Goal: Task Accomplishment & Management: Manage account settings

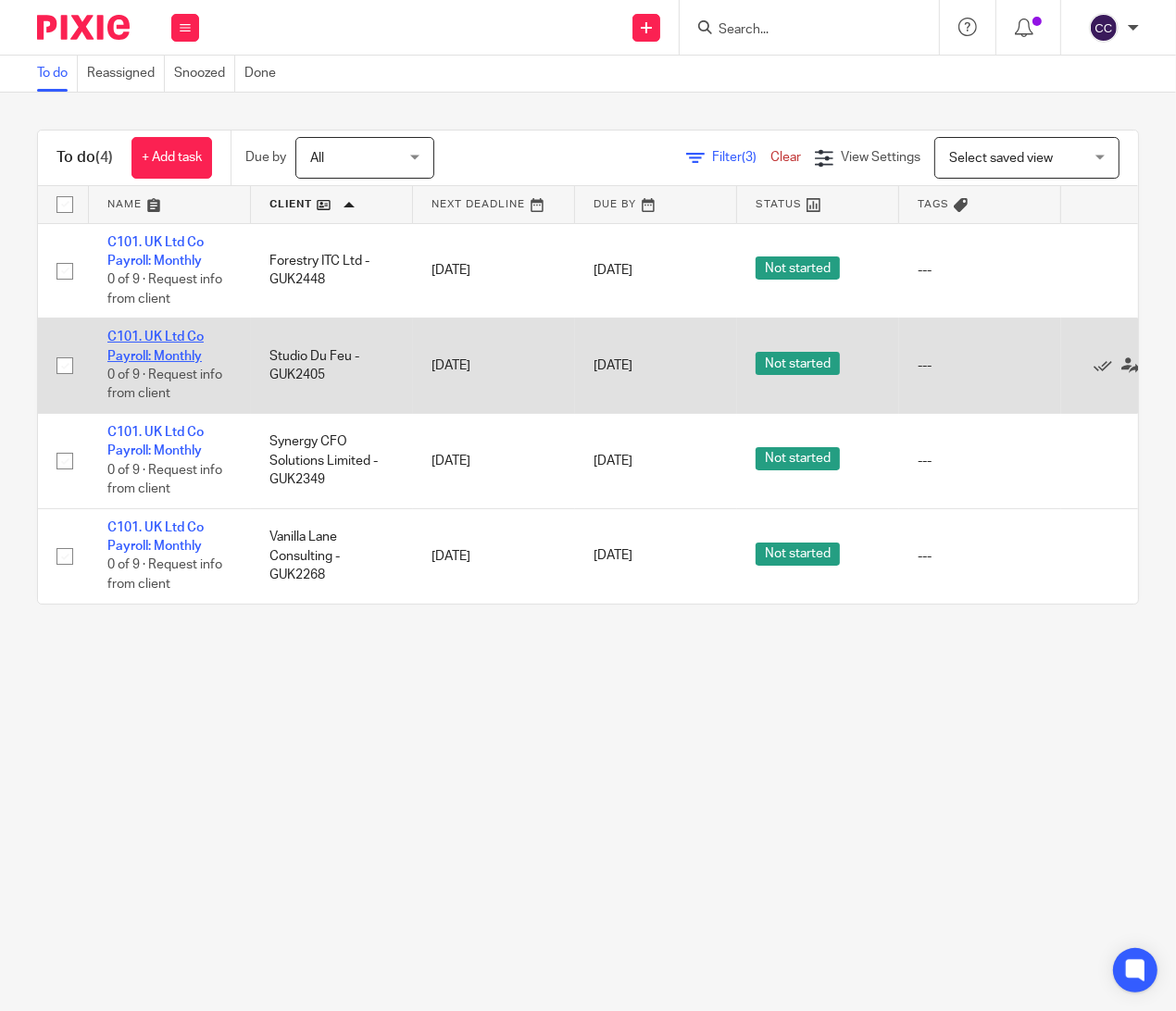
drag, startPoint x: 152, startPoint y: 347, endPoint x: 133, endPoint y: 353, distance: 19.9
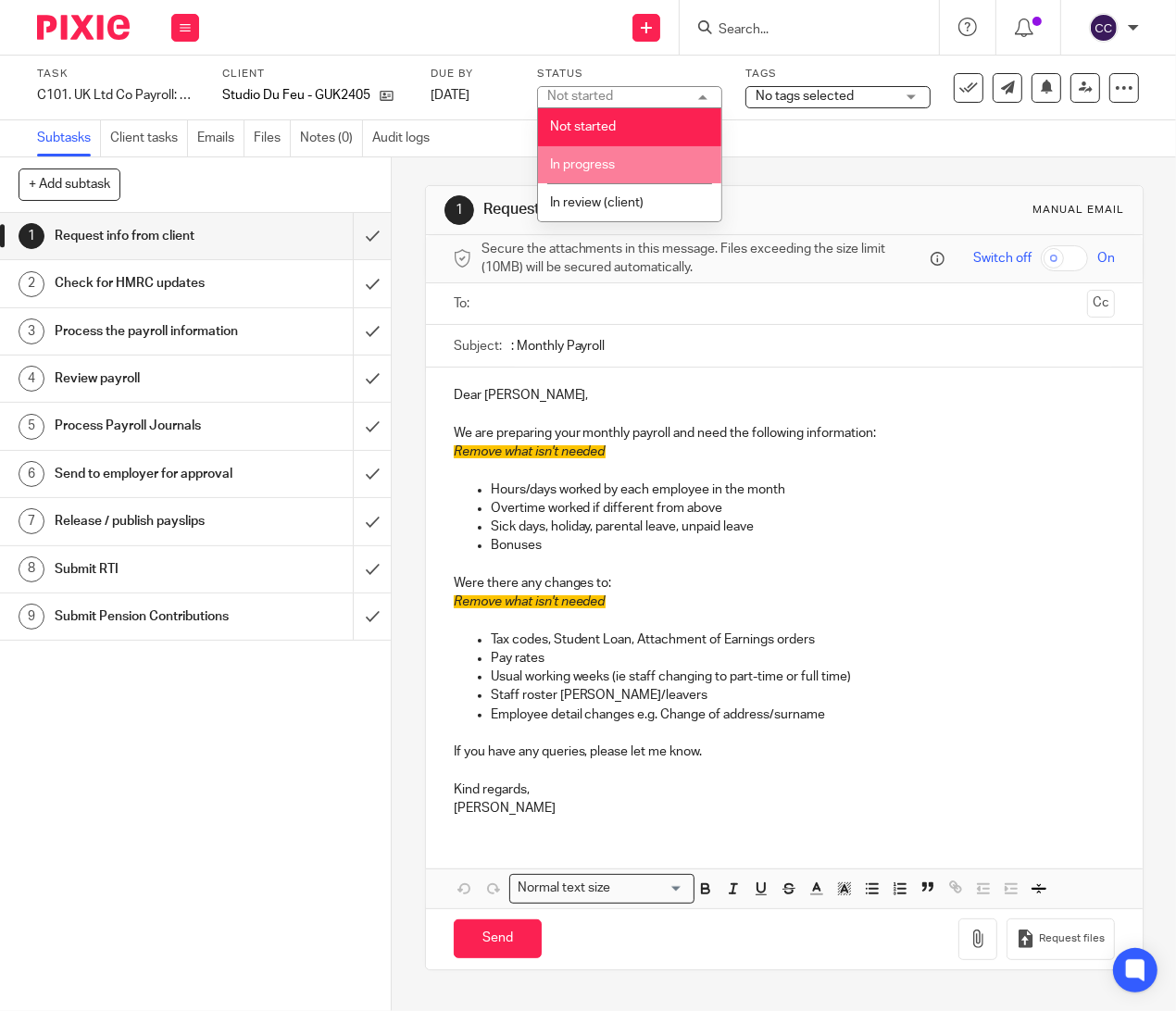
drag, startPoint x: 574, startPoint y: 159, endPoint x: 712, endPoint y: 117, distance: 144.2
click at [578, 154] on li "In progress" at bounding box center [629, 165] width 183 height 38
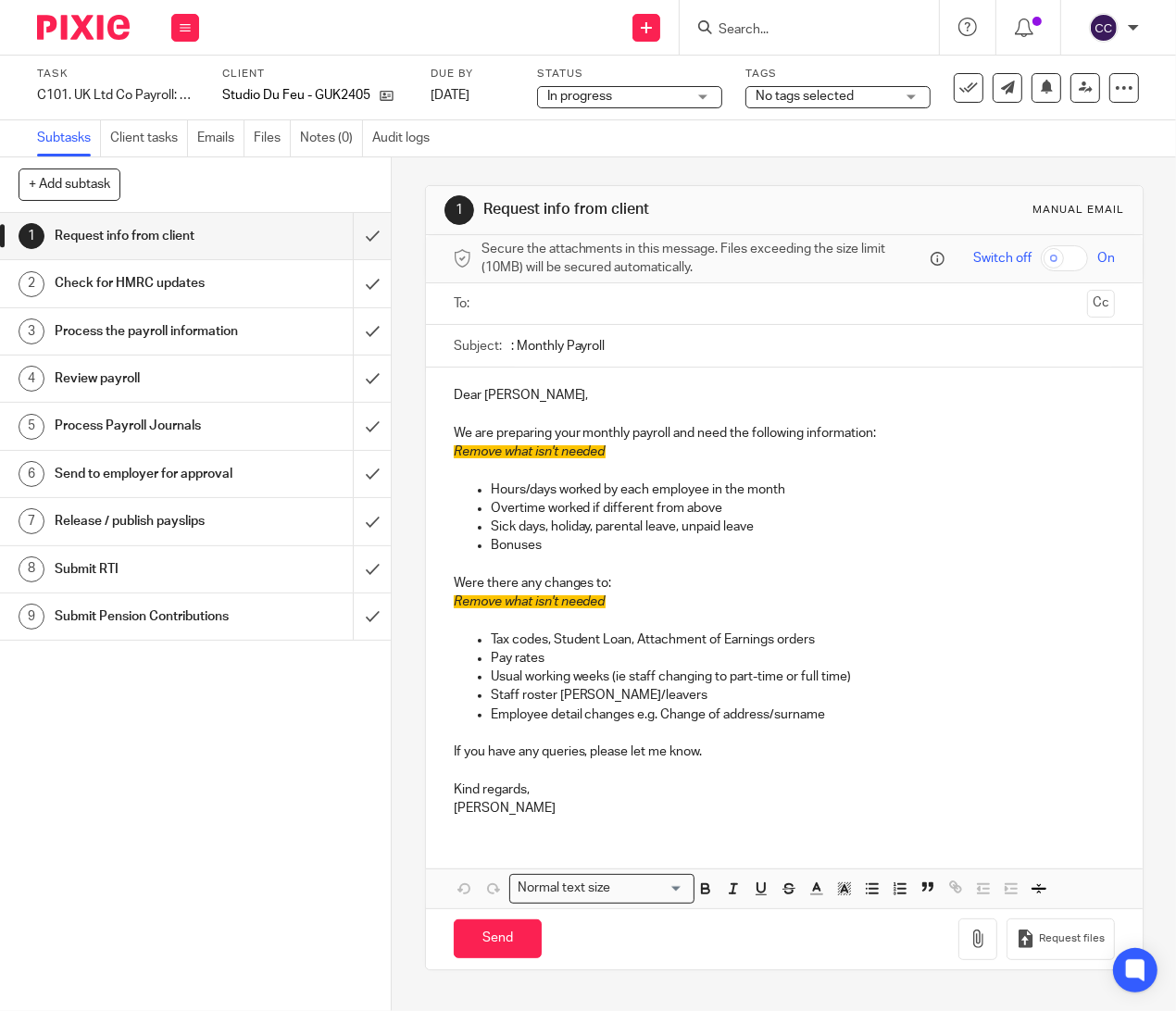
click at [804, 94] on span "No tags selected" at bounding box center [805, 97] width 99 height 13
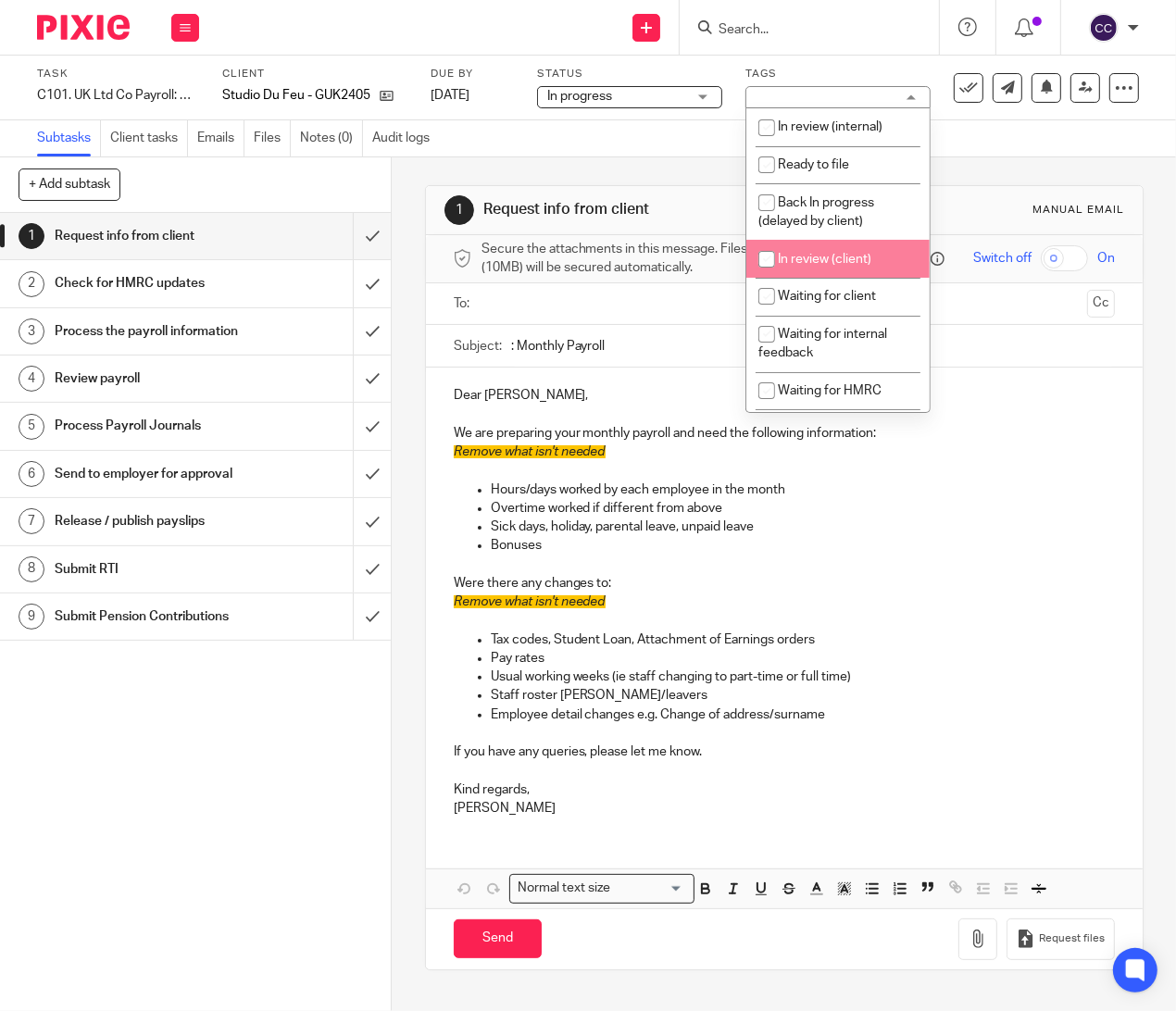
drag, startPoint x: 837, startPoint y: 263, endPoint x: 823, endPoint y: 272, distance: 16.6
click at [837, 262] on span "In review (client)" at bounding box center [824, 259] width 94 height 13
checkbox input "true"
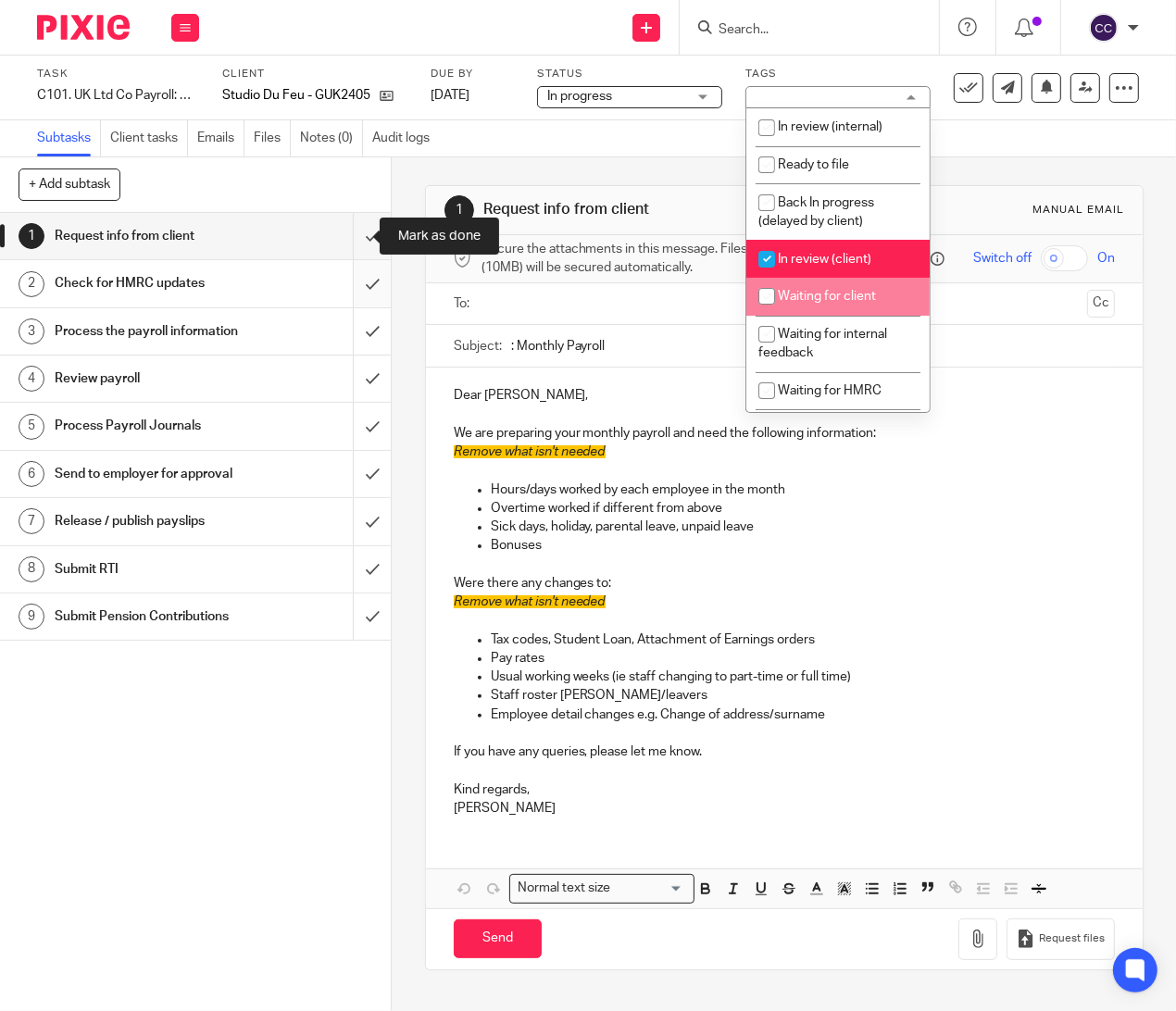
drag, startPoint x: 348, startPoint y: 244, endPoint x: 350, endPoint y: 263, distance: 19.1
click at [348, 244] on input "submit" at bounding box center [195, 236] width 391 height 47
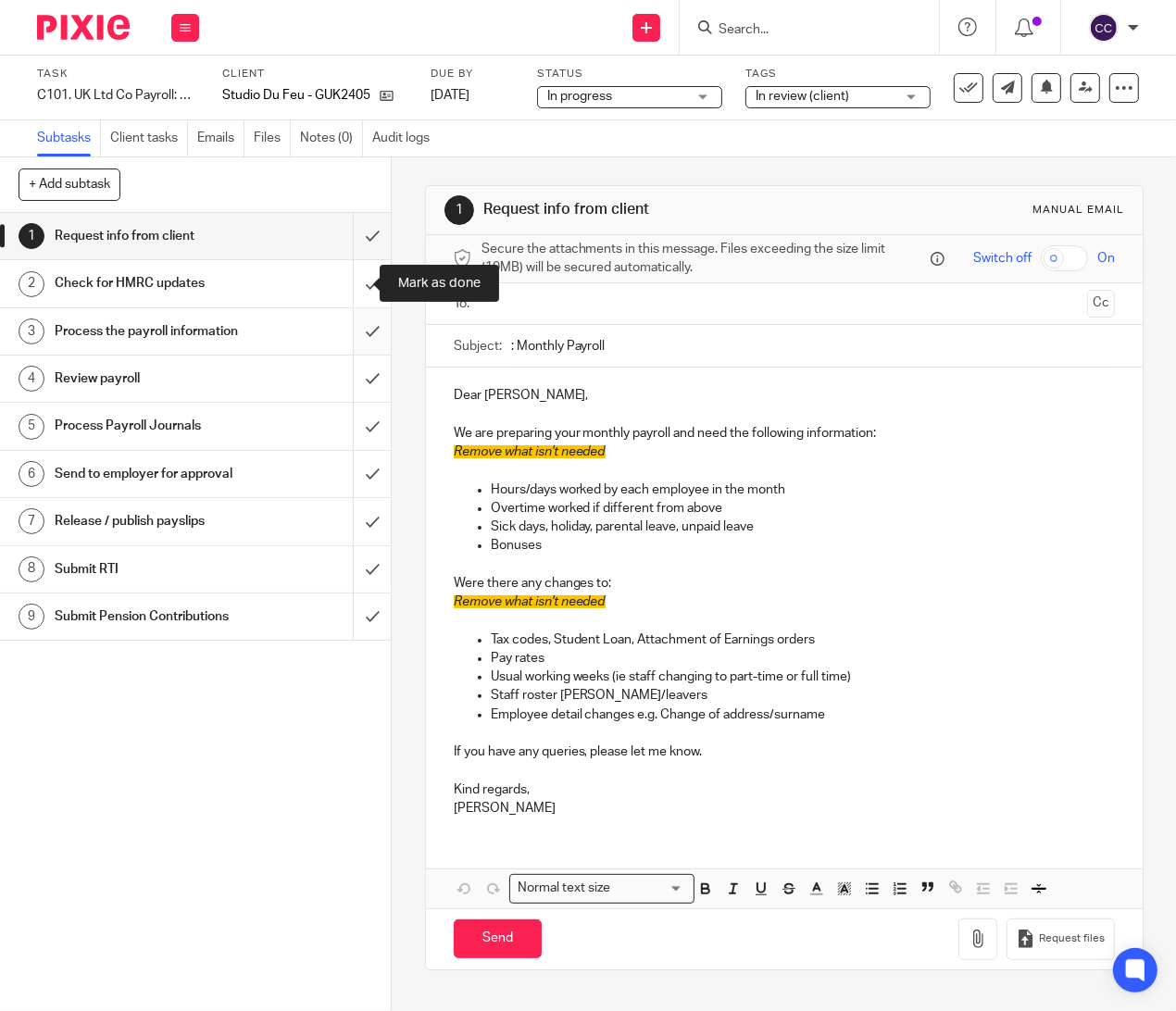
drag, startPoint x: 350, startPoint y: 298, endPoint x: 349, endPoint y: 348, distance: 50.0
click at [349, 299] on input "submit" at bounding box center [195, 284] width 391 height 47
drag, startPoint x: 349, startPoint y: 350, endPoint x: 348, endPoint y: 398, distance: 48.0
click at [348, 352] on input "submit" at bounding box center [195, 331] width 391 height 47
drag, startPoint x: 348, startPoint y: 398, endPoint x: 346, endPoint y: 424, distance: 26.1
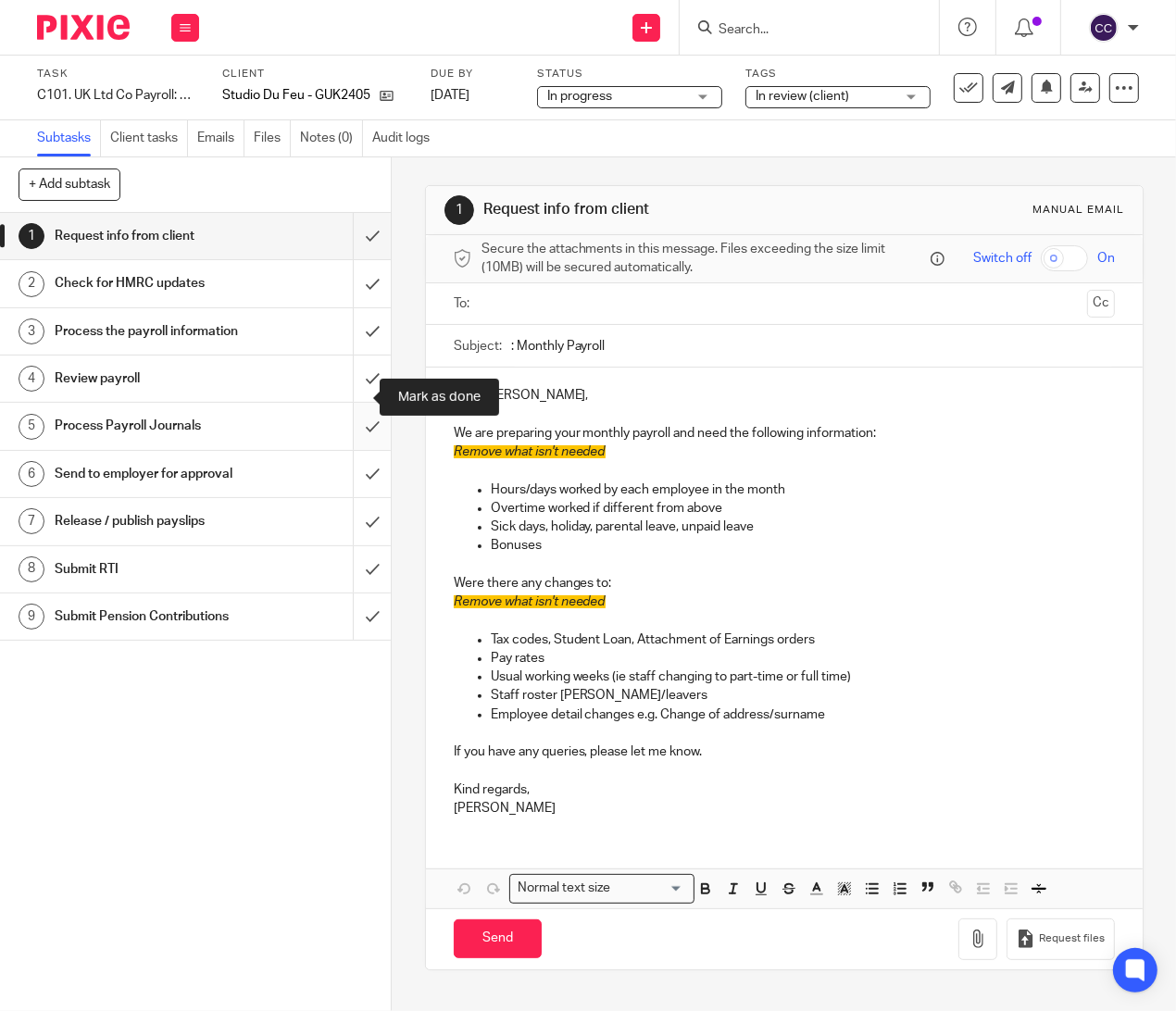
click at [346, 400] on input "submit" at bounding box center [195, 379] width 391 height 47
click at [348, 447] on input "submit" at bounding box center [195, 426] width 391 height 47
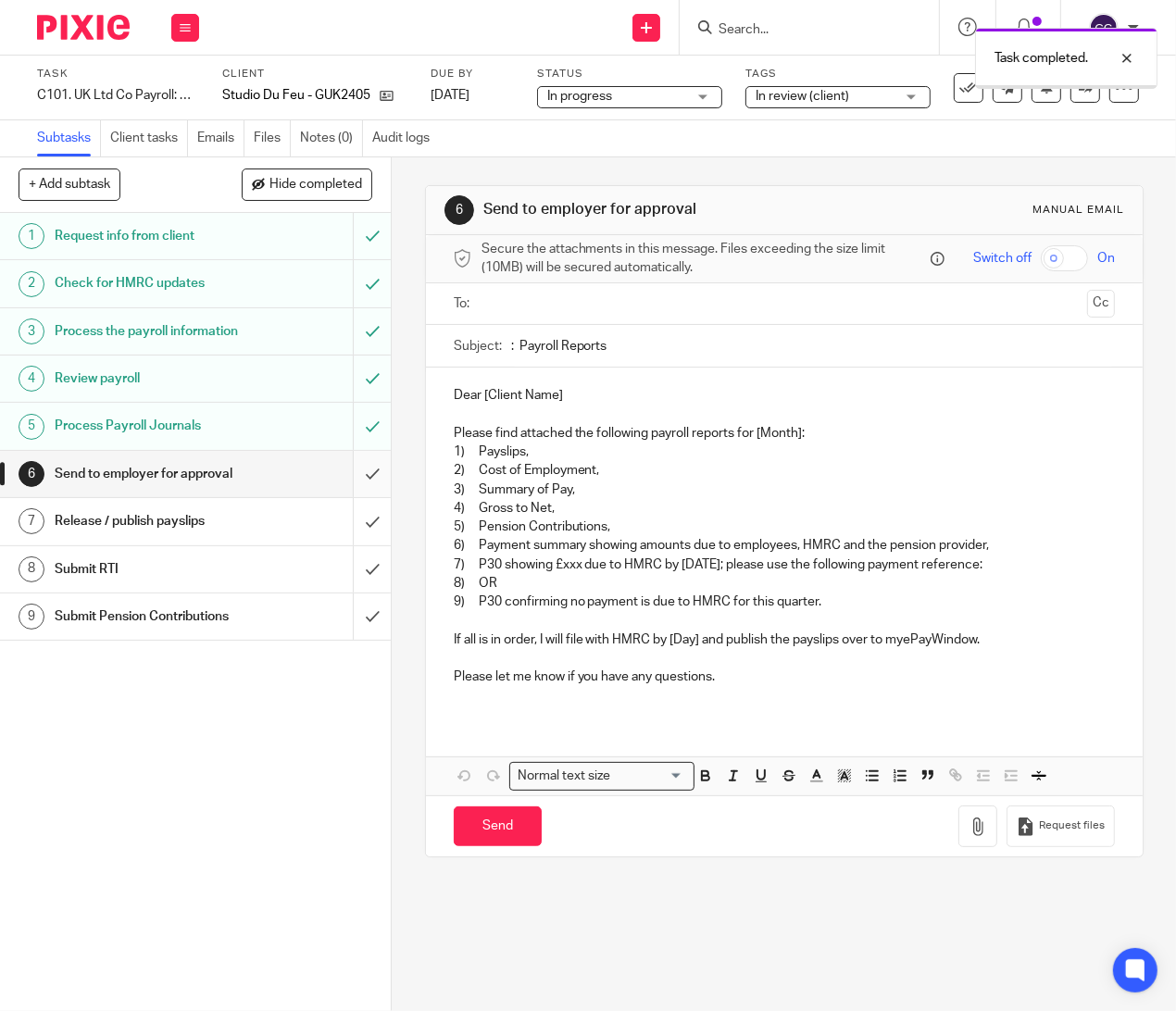
drag, startPoint x: 349, startPoint y: 501, endPoint x: 363, endPoint y: 518, distance: 22.0
click at [350, 498] on input "submit" at bounding box center [195, 474] width 391 height 47
click at [344, 640] on input "submit" at bounding box center [195, 617] width 391 height 47
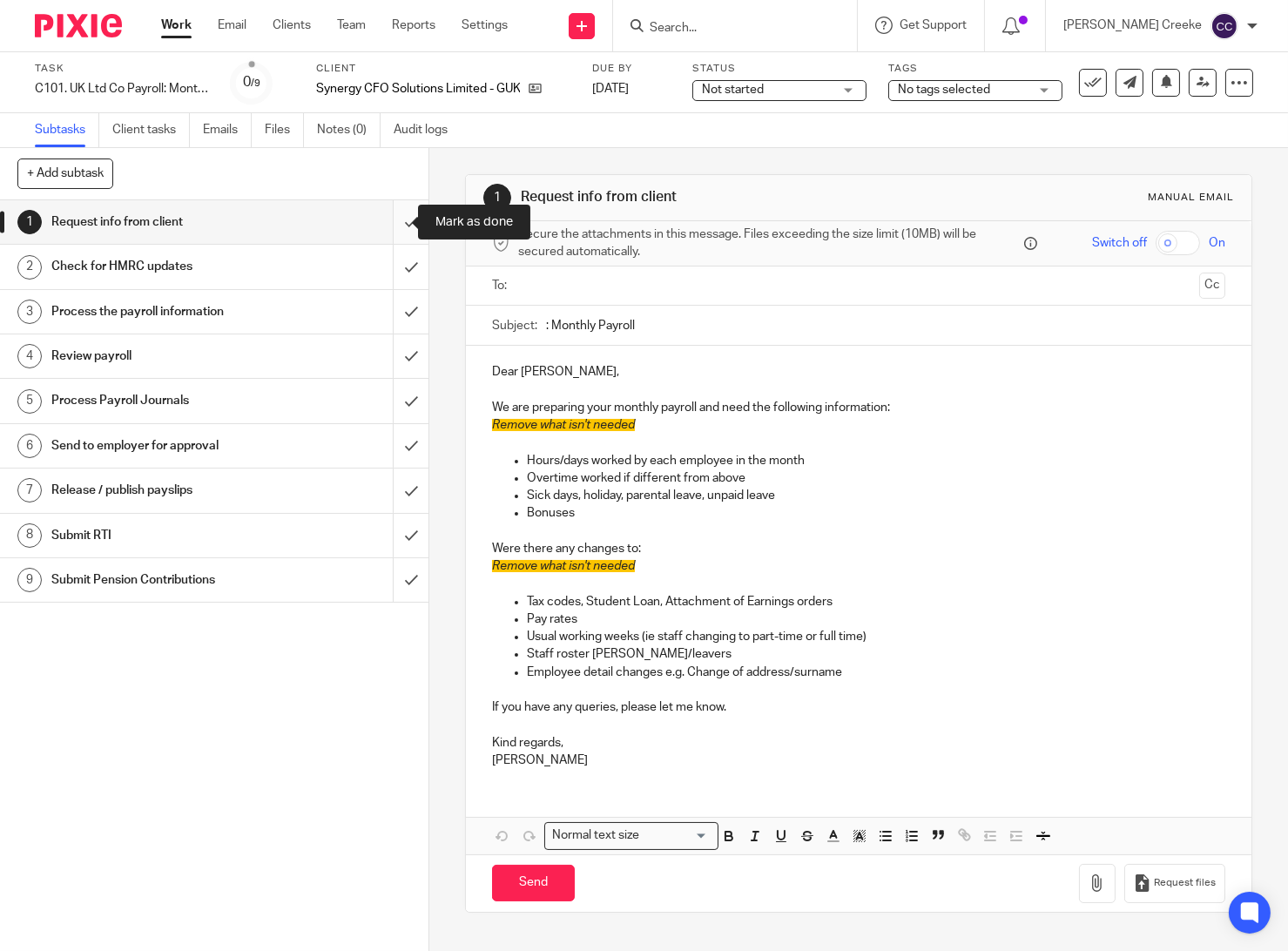
click at [392, 214] on input "submit" at bounding box center [214, 222] width 429 height 44
click at [389, 256] on input "submit" at bounding box center [214, 267] width 429 height 44
click at [393, 318] on input "submit" at bounding box center [214, 311] width 429 height 44
click at [387, 360] on input "submit" at bounding box center [214, 356] width 429 height 44
click at [388, 398] on input "submit" at bounding box center [214, 401] width 429 height 44
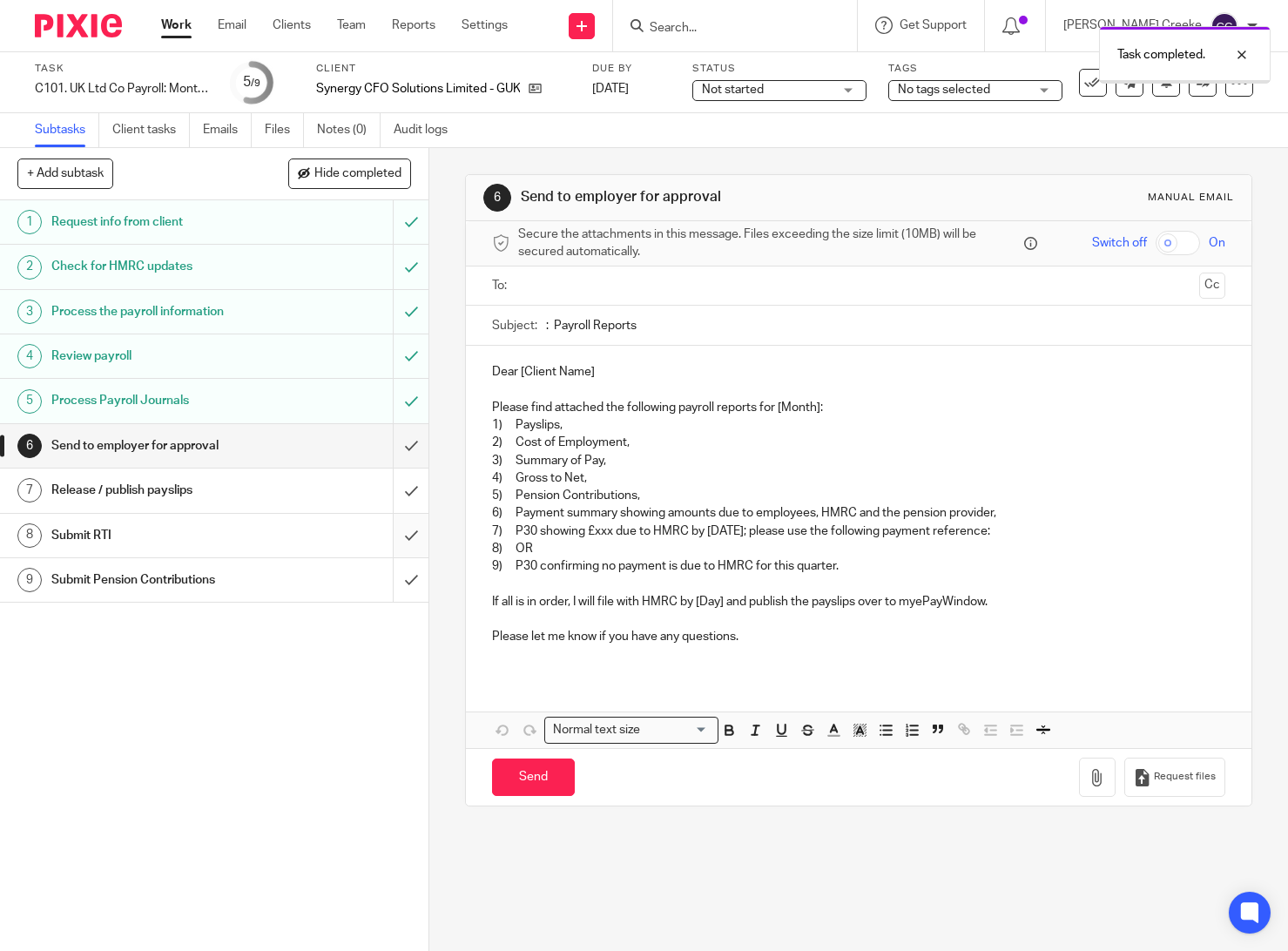
click at [398, 438] on input "submit" at bounding box center [214, 446] width 429 height 44
click at [389, 588] on input "submit" at bounding box center [214, 580] width 429 height 44
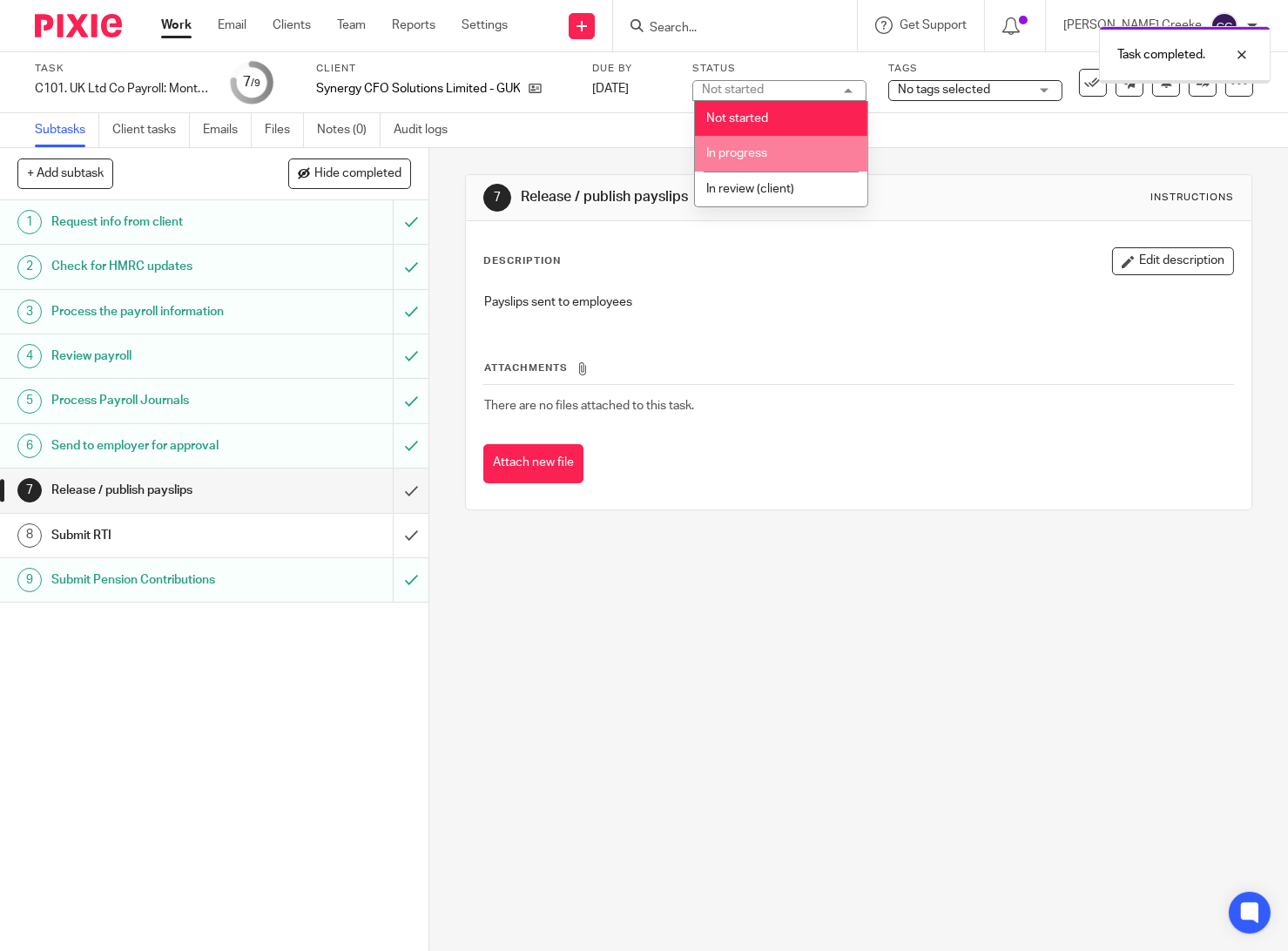
drag, startPoint x: 737, startPoint y: 147, endPoint x: 885, endPoint y: 101, distance: 155.0
click at [738, 147] on span "In progress" at bounding box center [737, 153] width 61 height 12
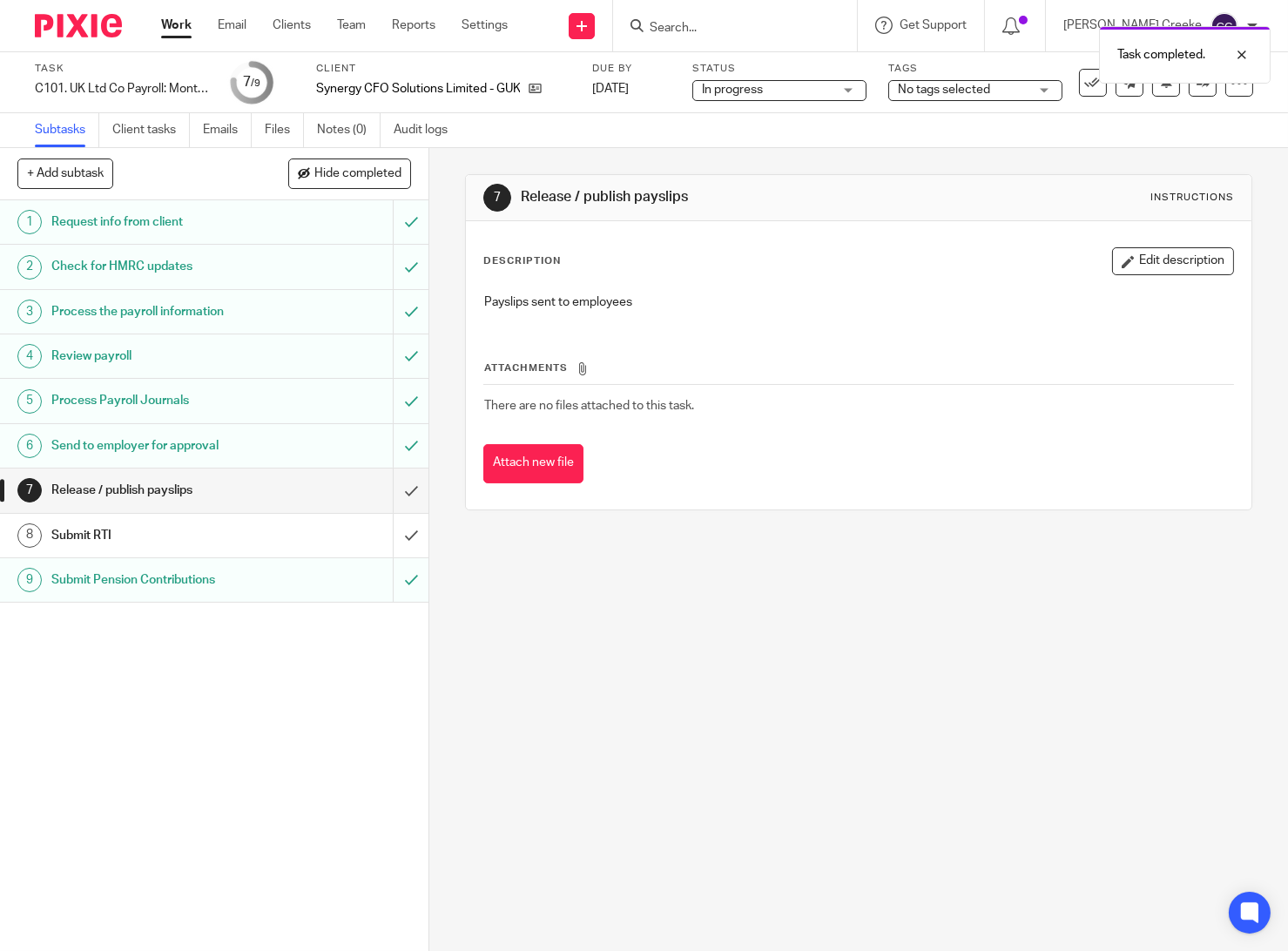
click at [948, 92] on span "No tags selected" at bounding box center [944, 90] width 93 height 12
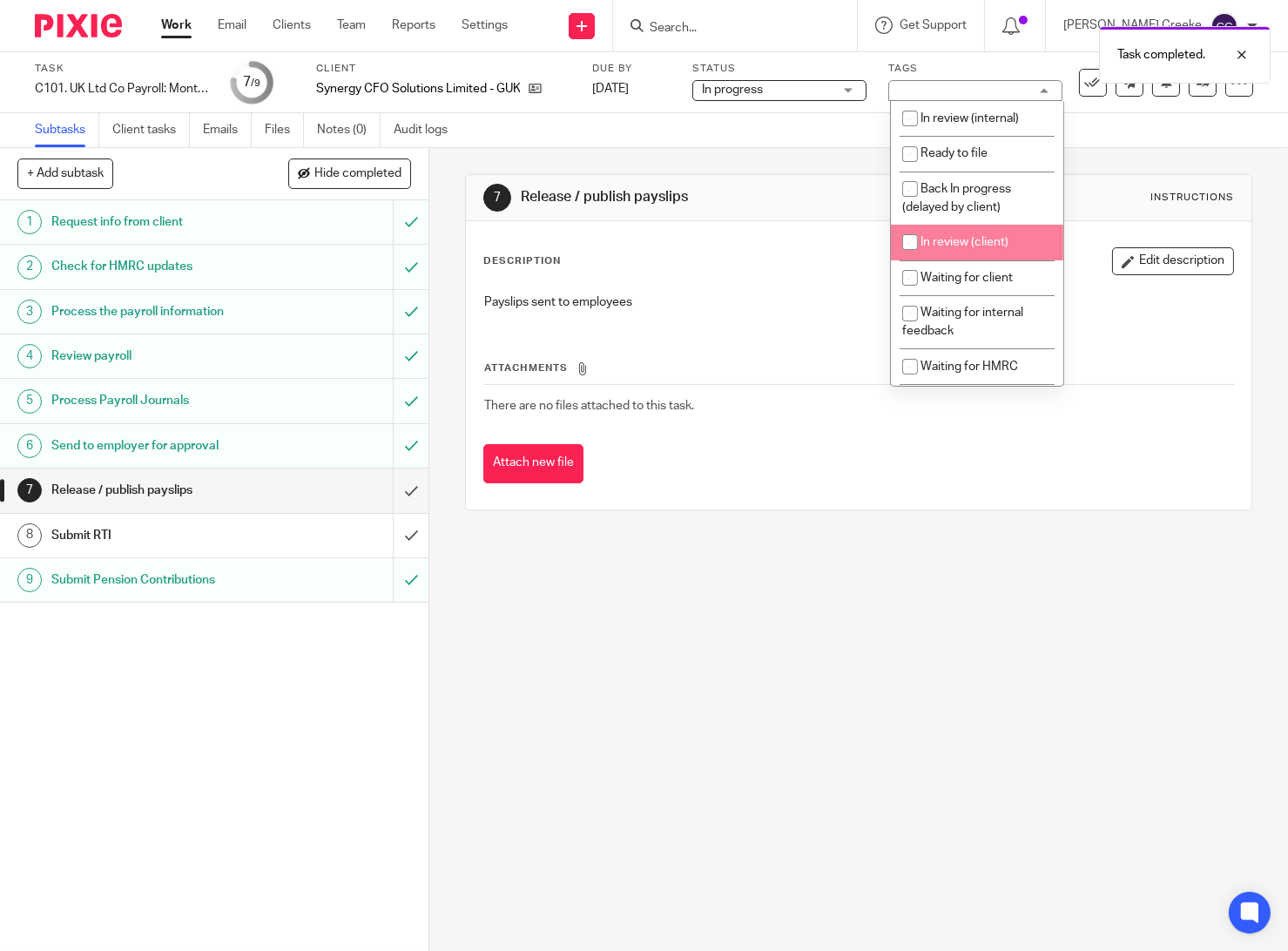
click at [985, 247] on span "In review (client)" at bounding box center [964, 242] width 88 height 12
checkbox input "true"
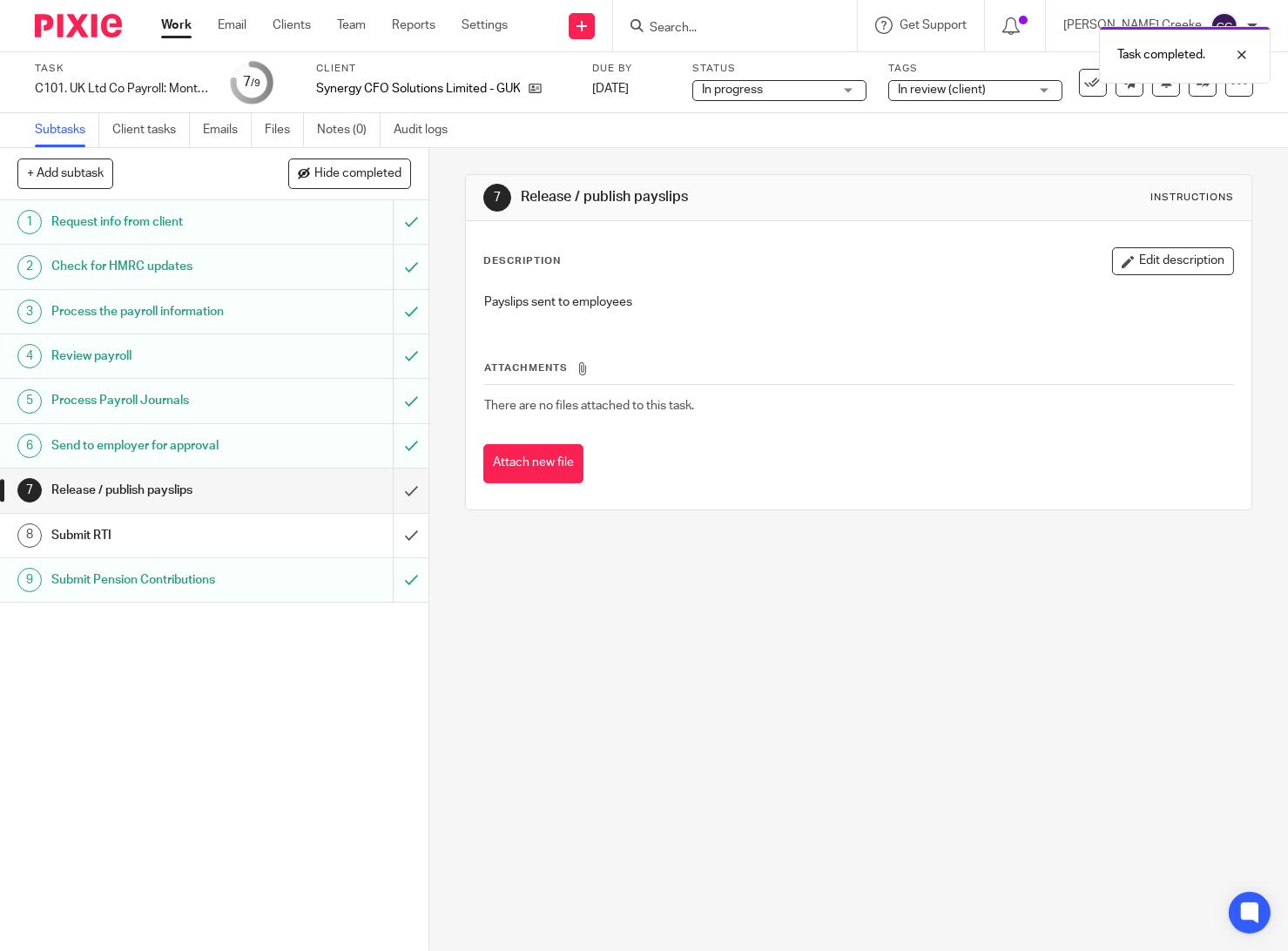
drag, startPoint x: 729, startPoint y: 694, endPoint x: 742, endPoint y: 619, distance: 76.1
click at [729, 688] on div "7 Release / publish payslips Instructions Description Edit description Payslips…" at bounding box center [859, 549] width 859 height 803
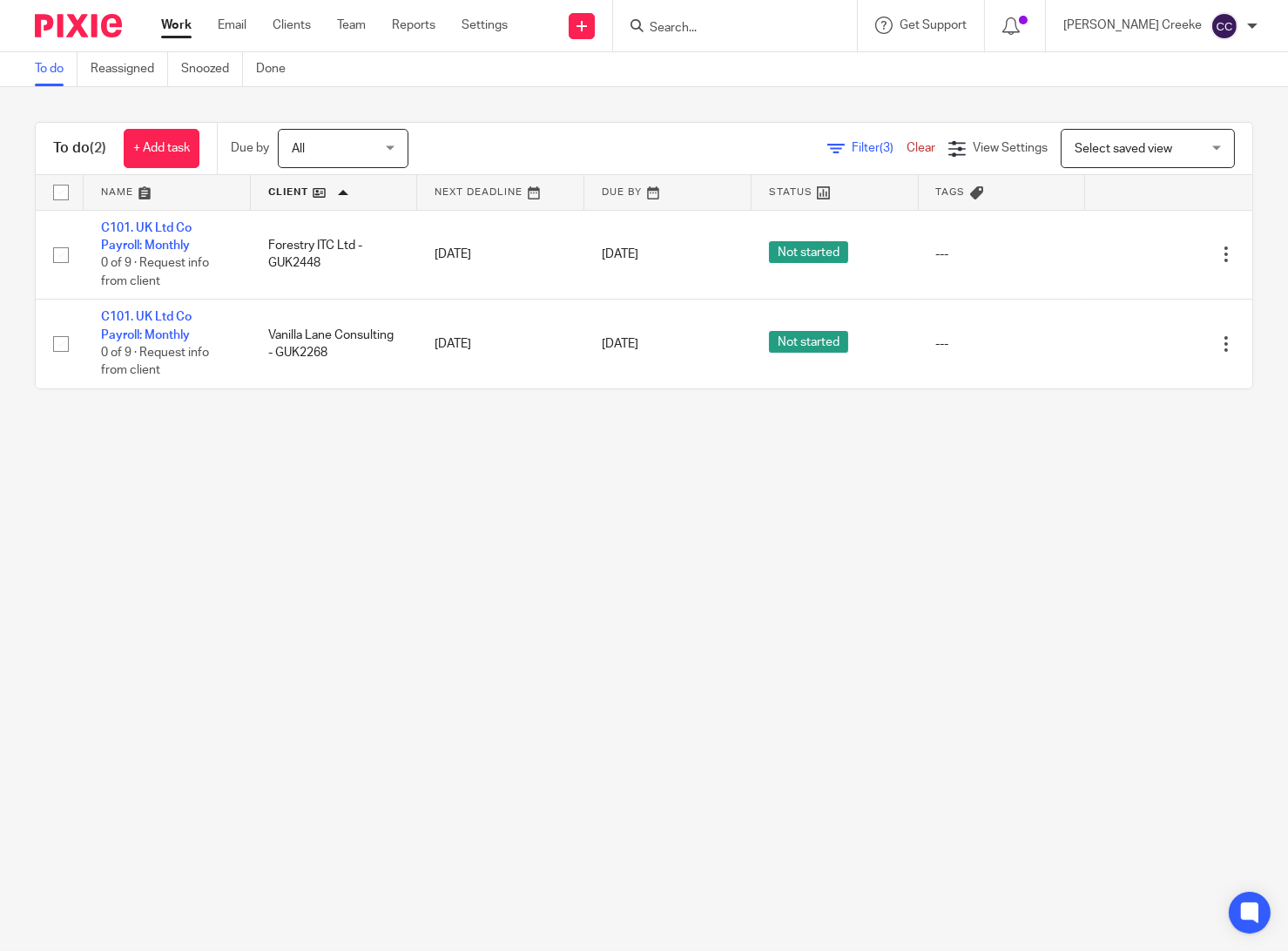
click at [798, 656] on main "To do Reassigned Snoozed Done To do (2) + Add task Due by All All [DATE] [DATE]…" at bounding box center [644, 475] width 1288 height 951
click at [386, 713] on main "To do Reassigned Snoozed Done To do (2) + Add task Due by All All [DATE] [DATE]…" at bounding box center [644, 475] width 1288 height 951
click at [906, 152] on link "Clear" at bounding box center [920, 148] width 29 height 12
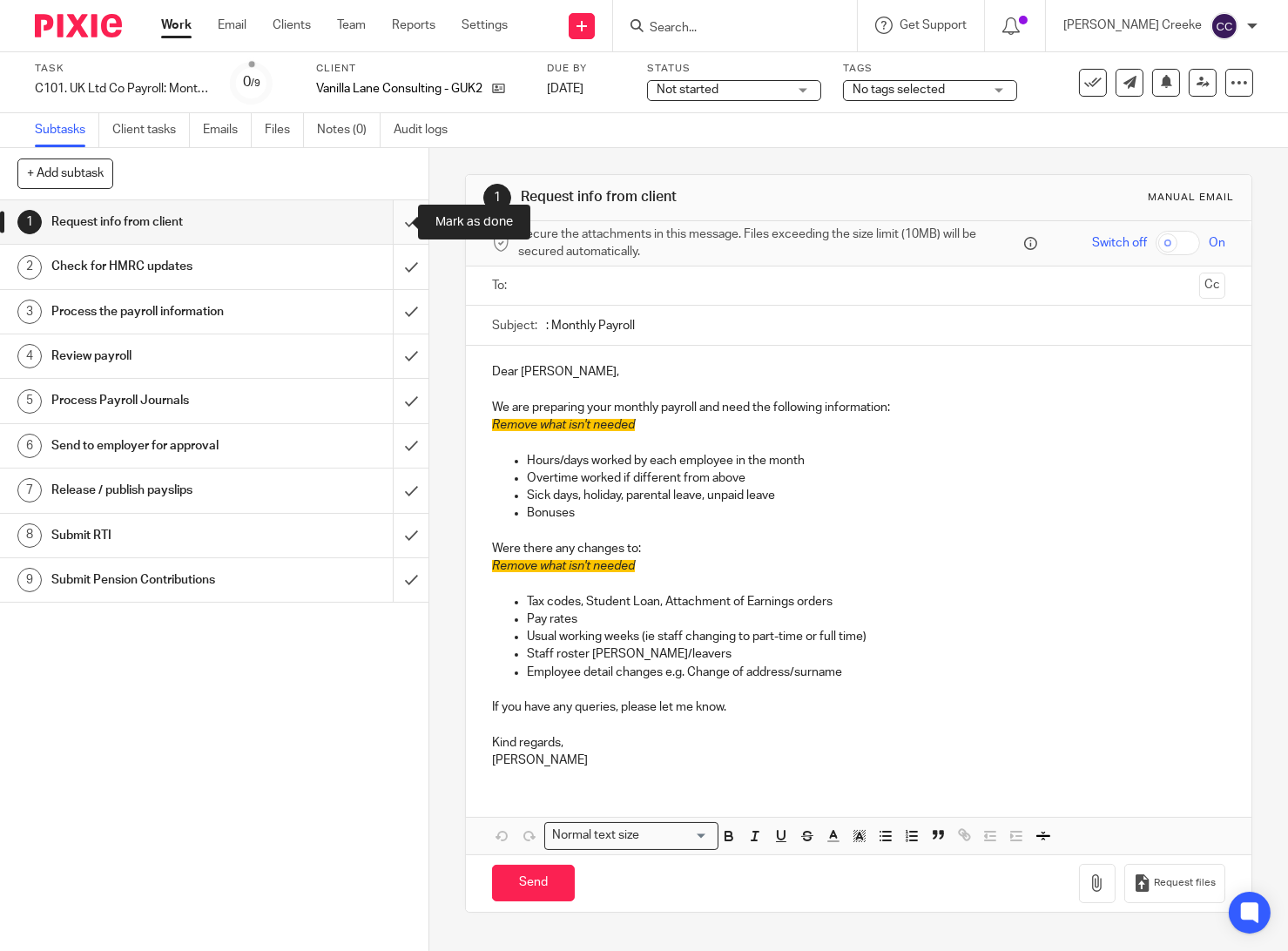
click at [392, 226] on input "submit" at bounding box center [214, 222] width 429 height 44
click at [392, 273] on input "submit" at bounding box center [214, 267] width 429 height 44
drag, startPoint x: 391, startPoint y: 318, endPoint x: 391, endPoint y: 332, distance: 14.0
click at [391, 318] on input "submit" at bounding box center [214, 311] width 429 height 44
click at [392, 351] on input "submit" at bounding box center [214, 356] width 429 height 44
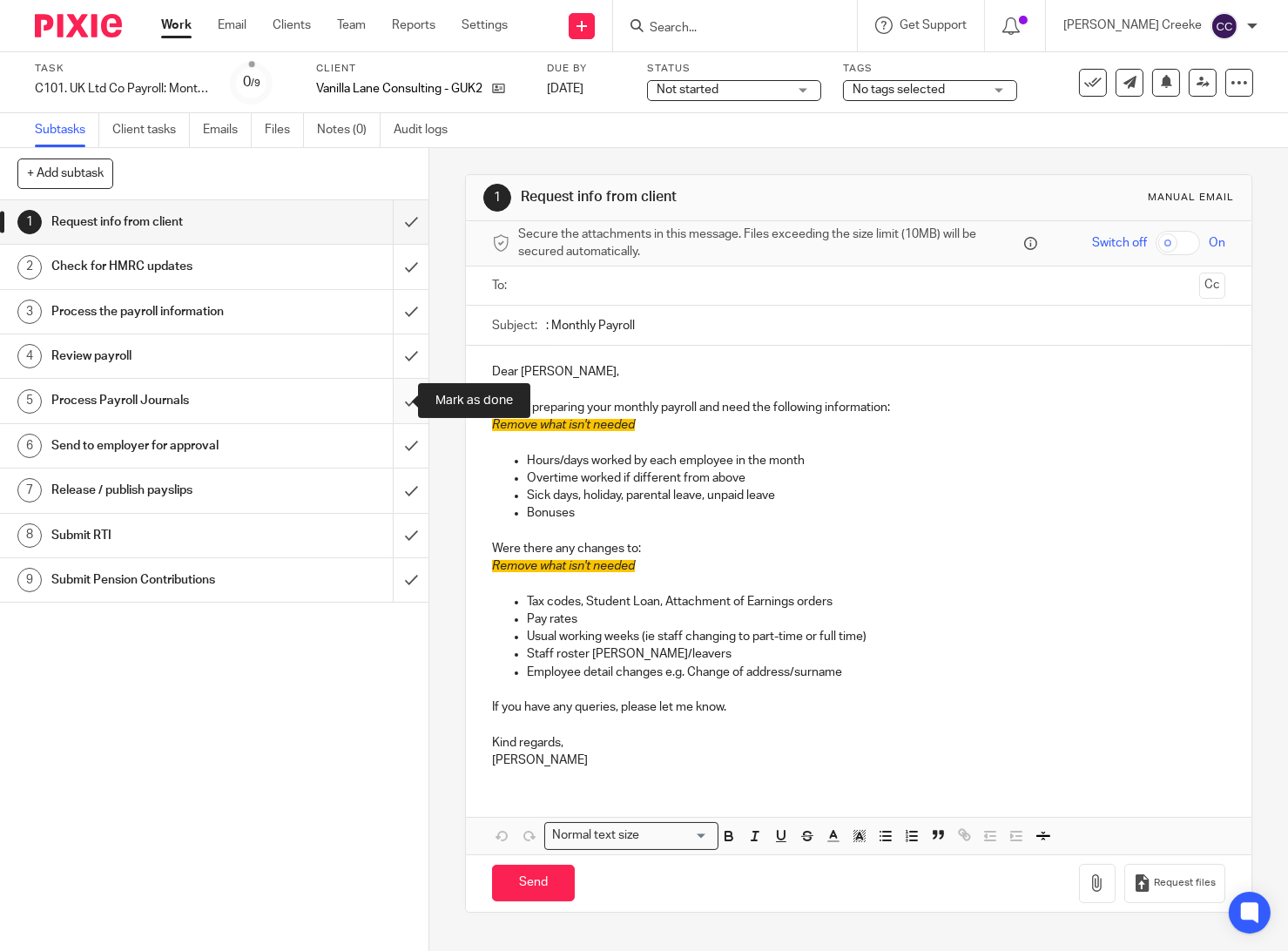
click at [383, 400] on input "submit" at bounding box center [214, 401] width 429 height 44
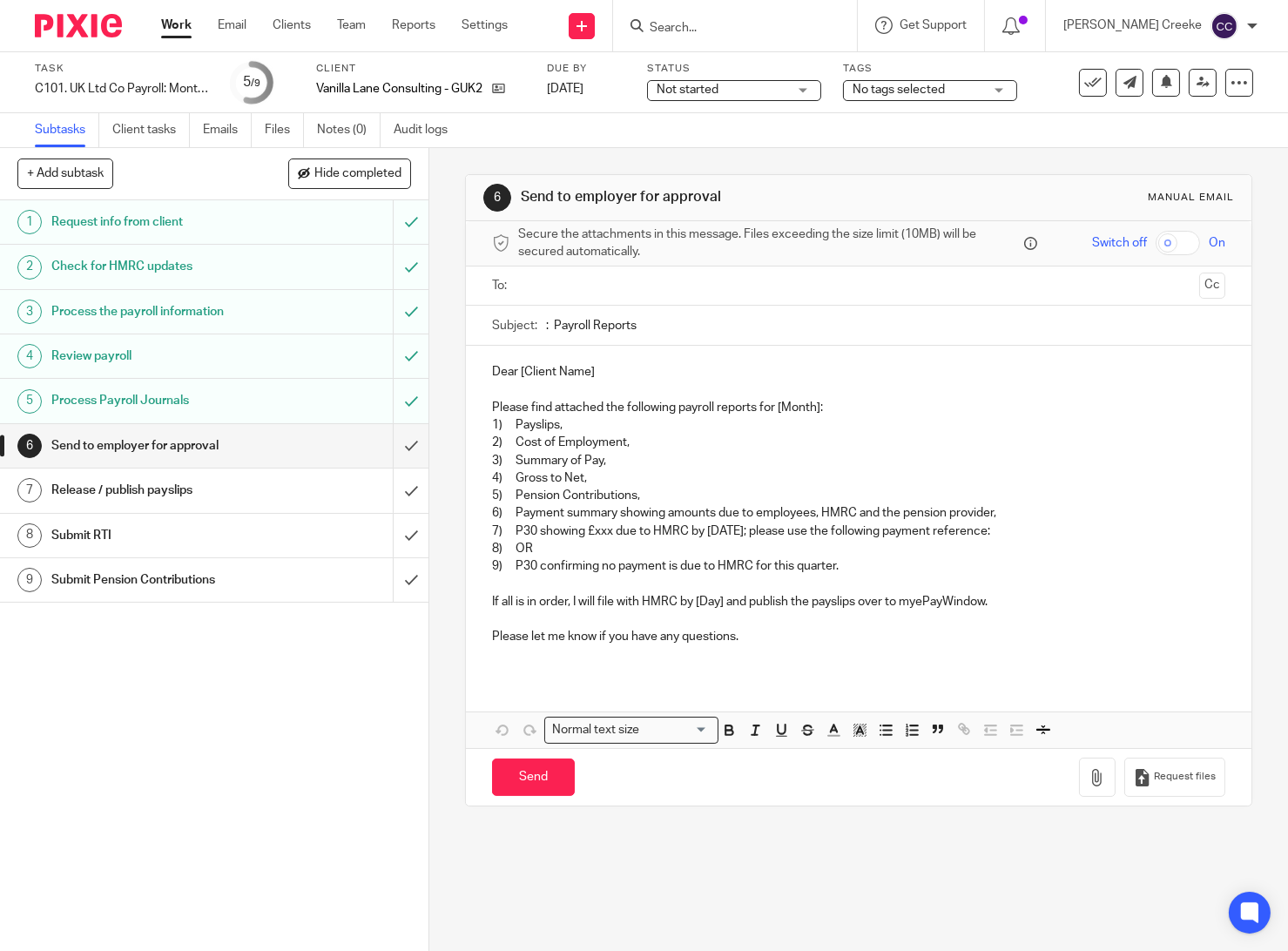
click at [397, 454] on input "submit" at bounding box center [214, 446] width 429 height 44
drag, startPoint x: 392, startPoint y: 574, endPoint x: 472, endPoint y: 437, distance: 158.6
click at [391, 574] on input "submit" at bounding box center [214, 580] width 429 height 44
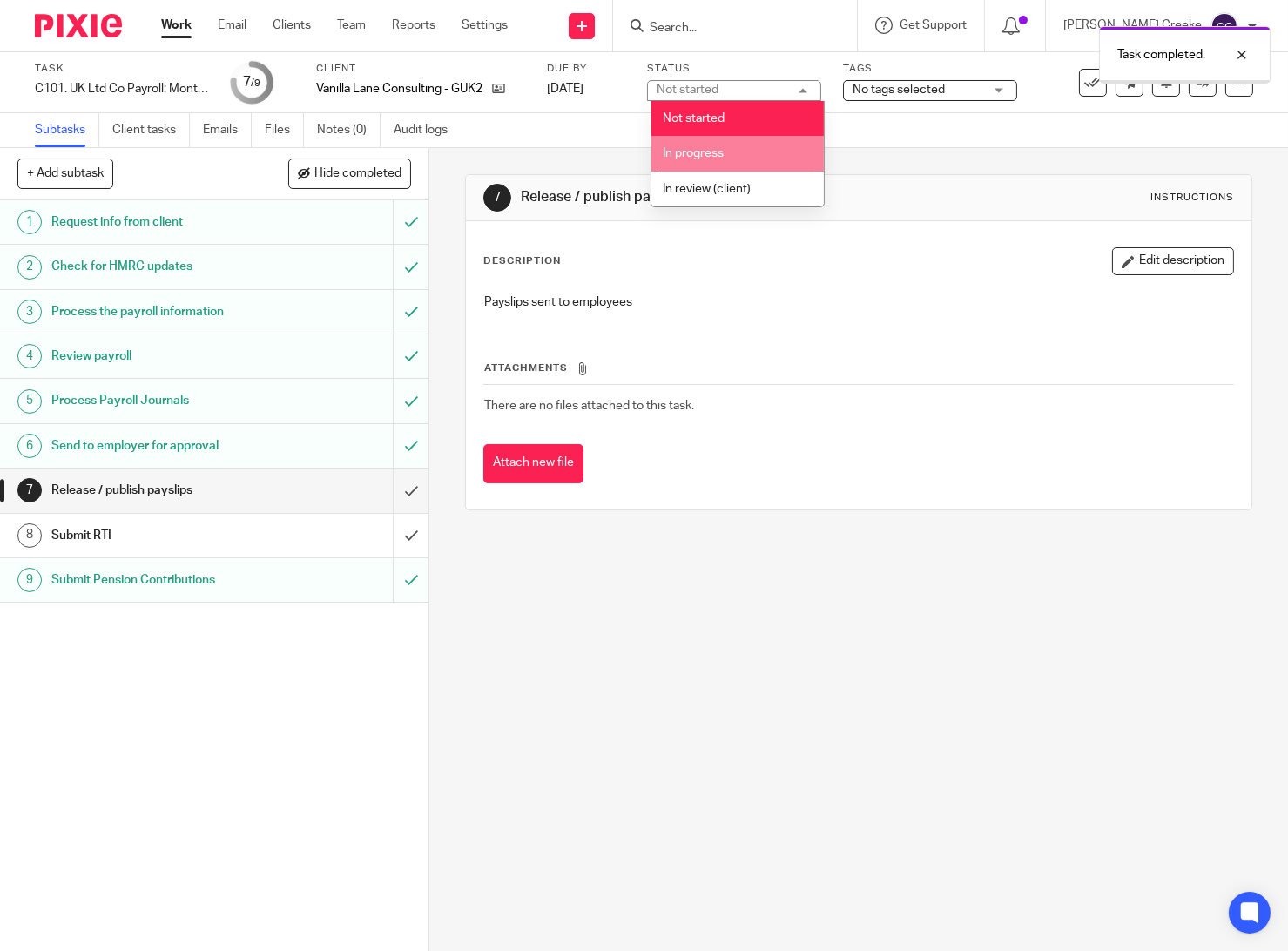
click at [694, 150] on span "In progress" at bounding box center [694, 153] width 61 height 12
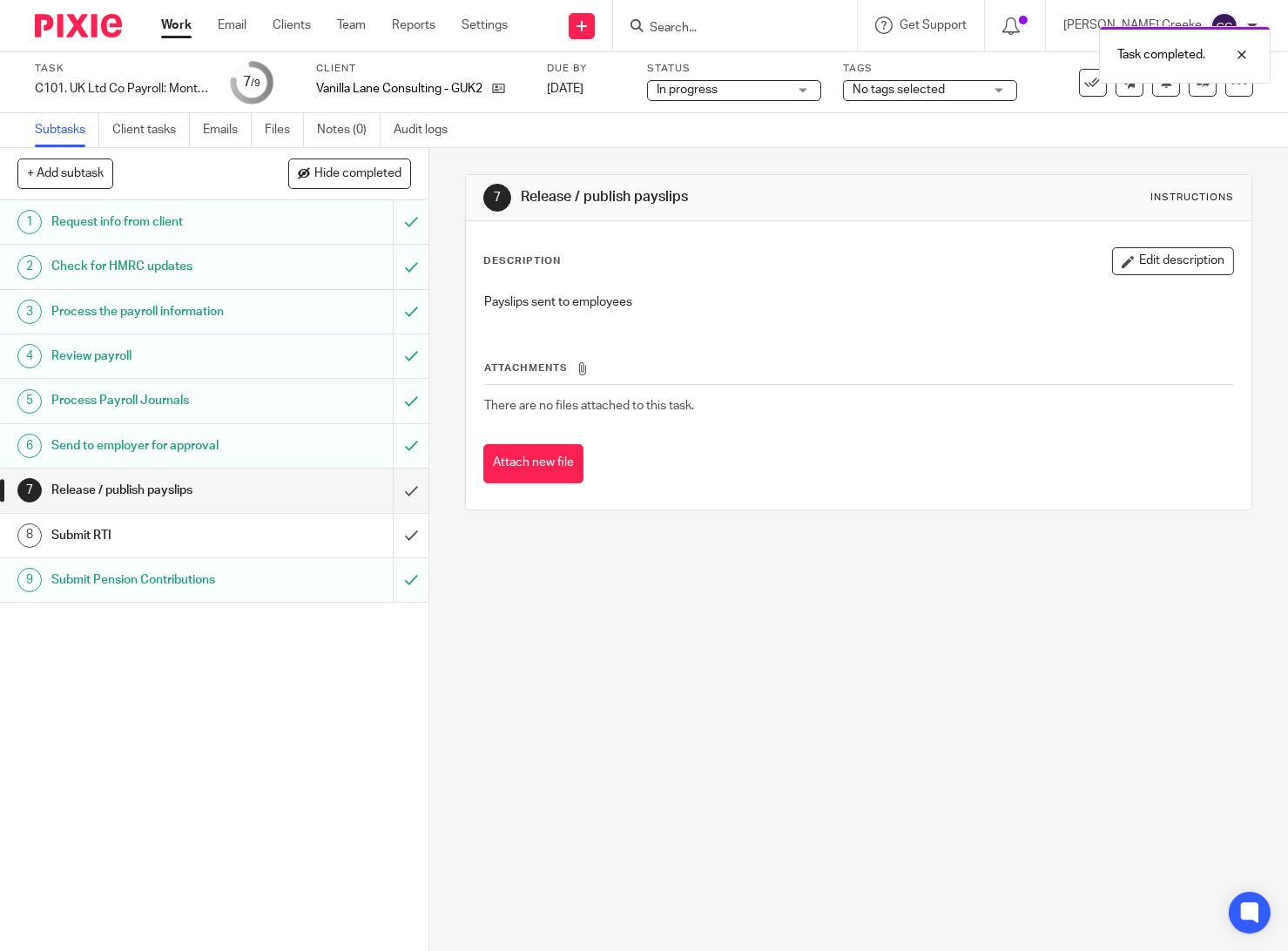
click at [879, 98] on div "Task C101. UK Ltd Co Payroll: Monthly Save C101. UK Ltd Co Payroll: Monthly 7 /…" at bounding box center [644, 83] width 1288 height 61
drag, startPoint x: 881, startPoint y: 87, endPoint x: 882, endPoint y: 95, distance: 8.1
click at [881, 87] on span "No tags selected" at bounding box center [900, 90] width 93 height 12
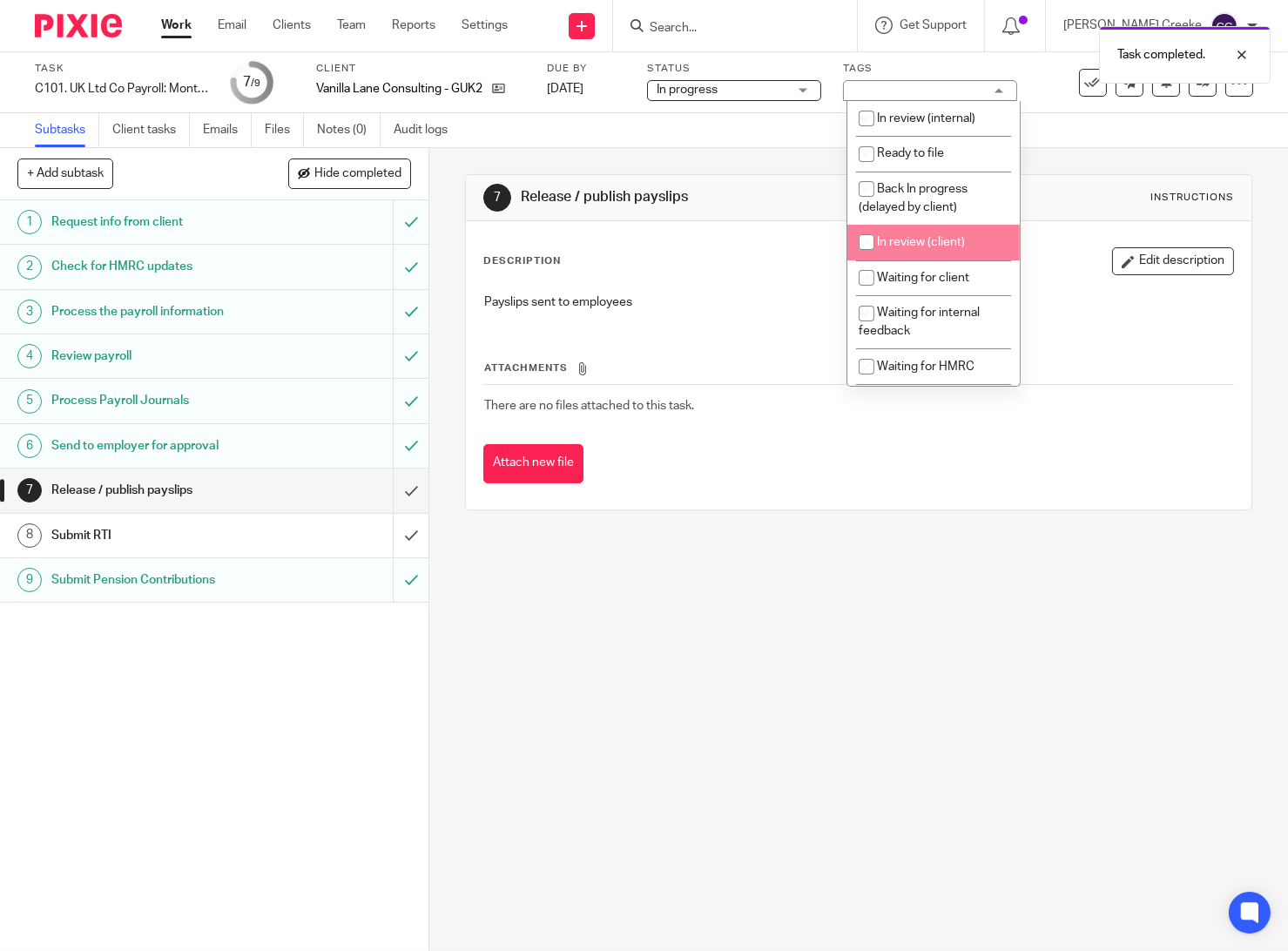
drag, startPoint x: 925, startPoint y: 236, endPoint x: 906, endPoint y: 249, distance: 23.0
click at [925, 234] on li "In review (client)" at bounding box center [934, 242] width 172 height 36
checkbox input "true"
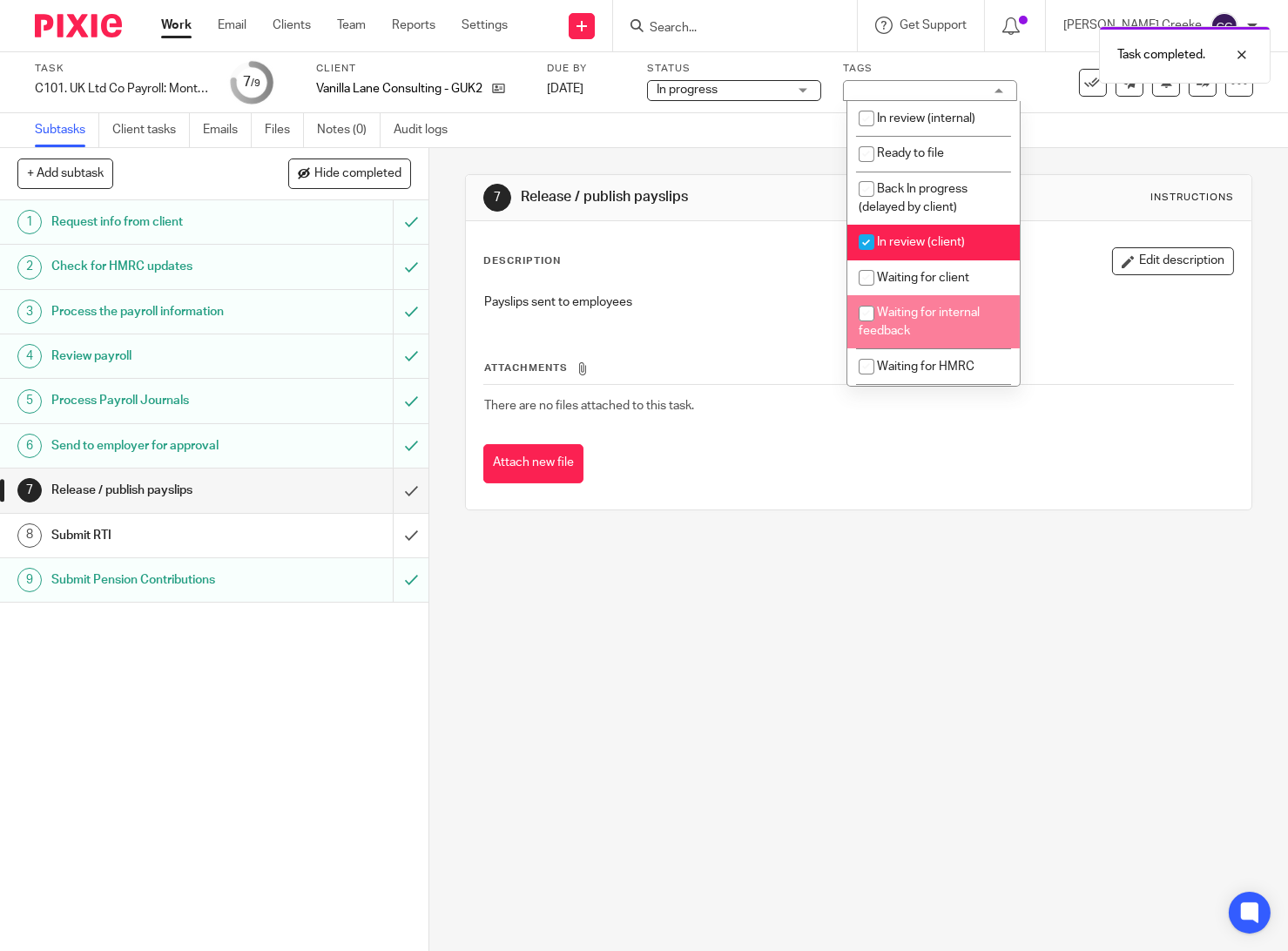
drag, startPoint x: 699, startPoint y: 691, endPoint x: 699, endPoint y: 668, distance: 23.0
click at [699, 668] on div "7 Release / publish payslips Instructions Description Edit description Payslips…" at bounding box center [859, 549] width 859 height 803
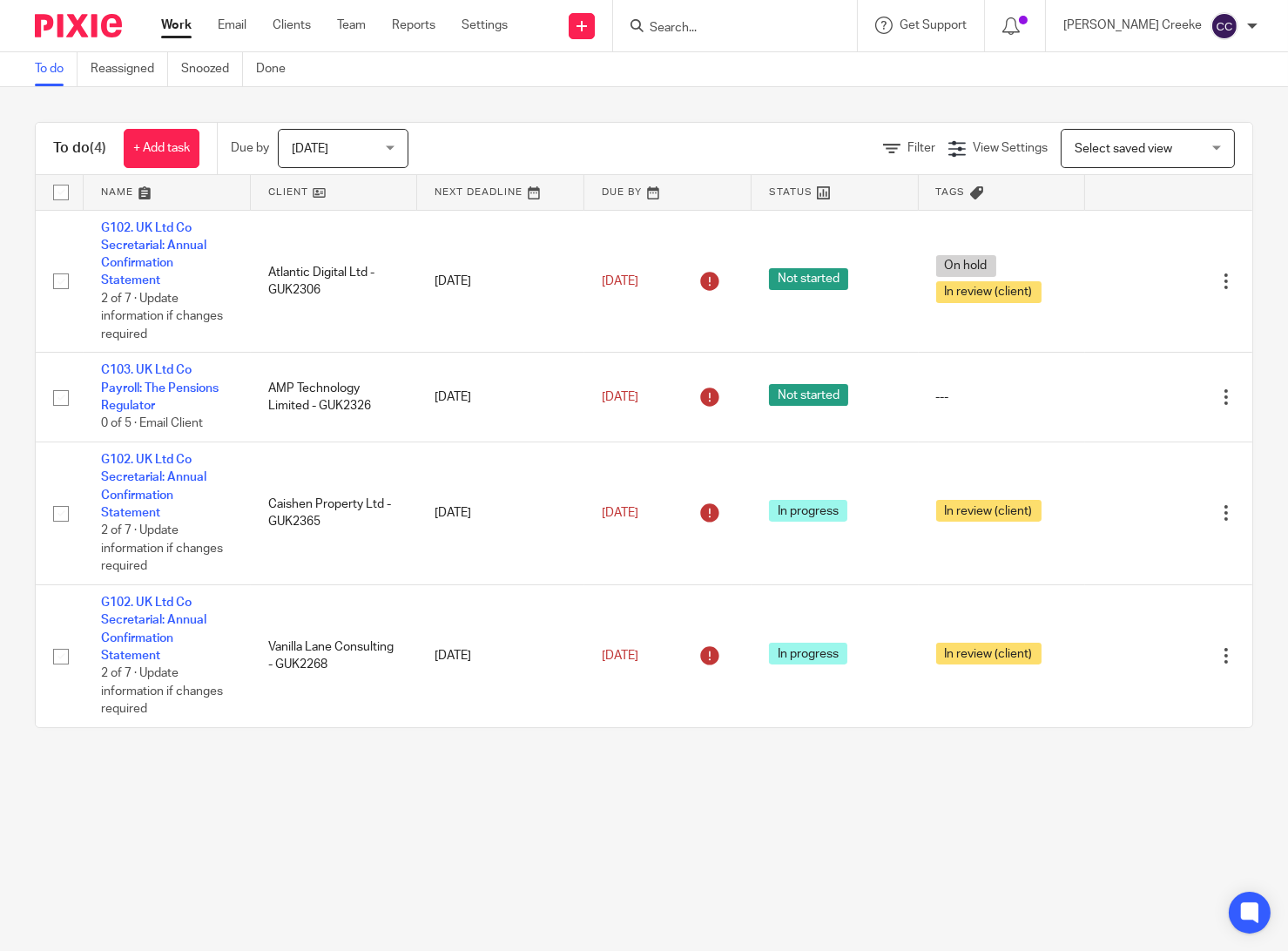
click at [380, 155] on span "Today" at bounding box center [338, 148] width 93 height 37
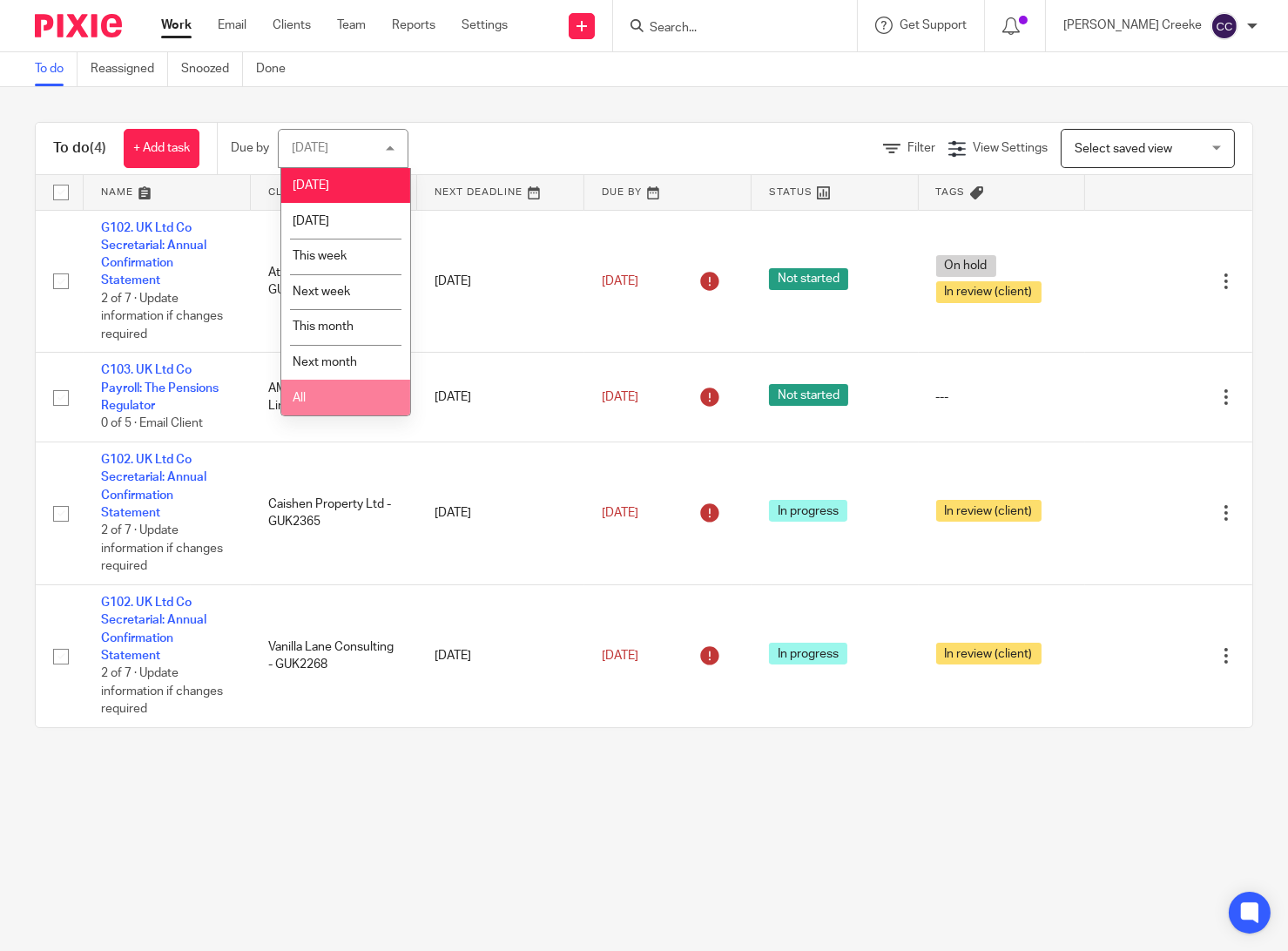
click at [327, 394] on li "All" at bounding box center [346, 397] width 129 height 36
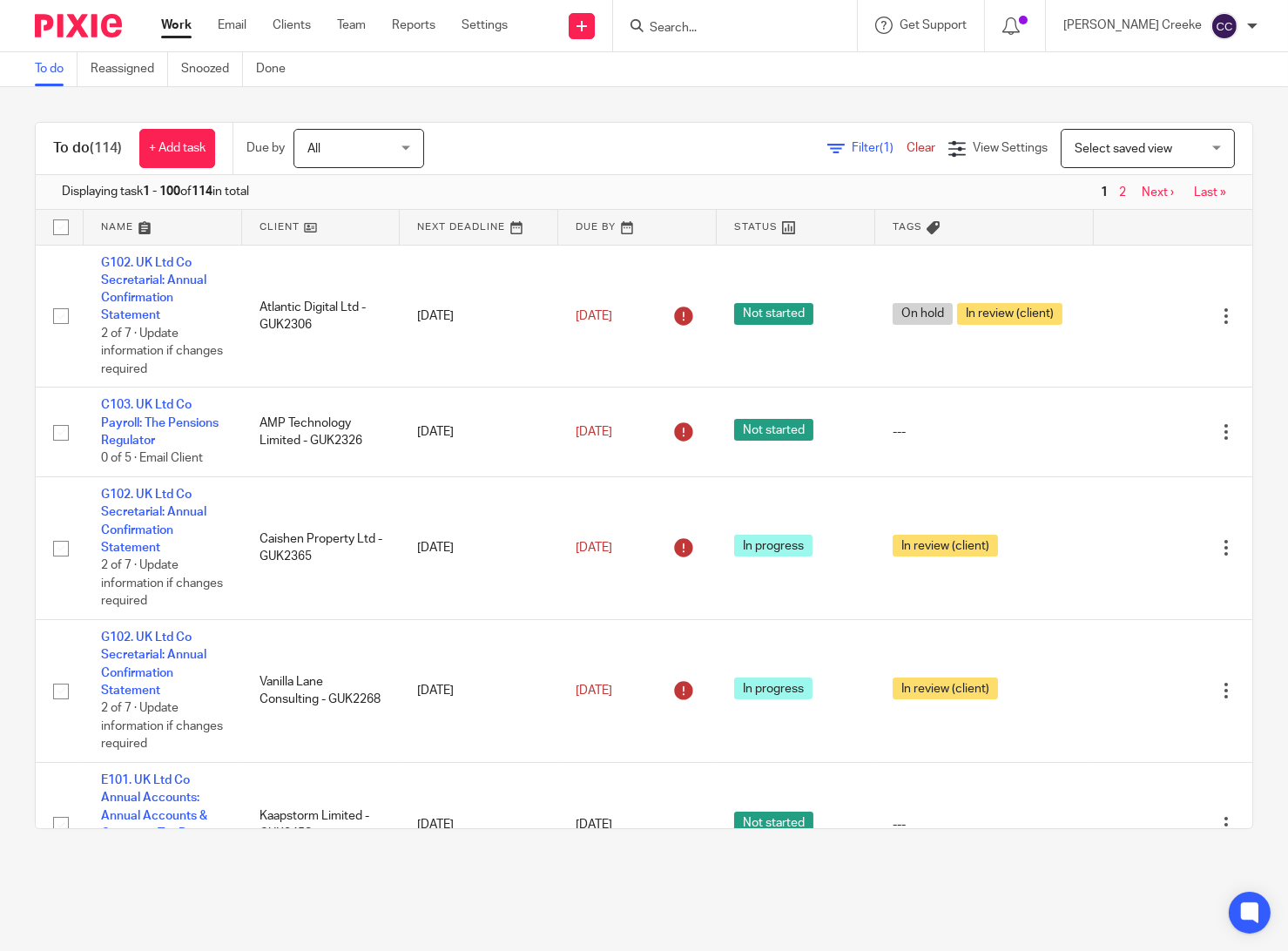
click at [879, 150] on span "(1)" at bounding box center [886, 148] width 14 height 12
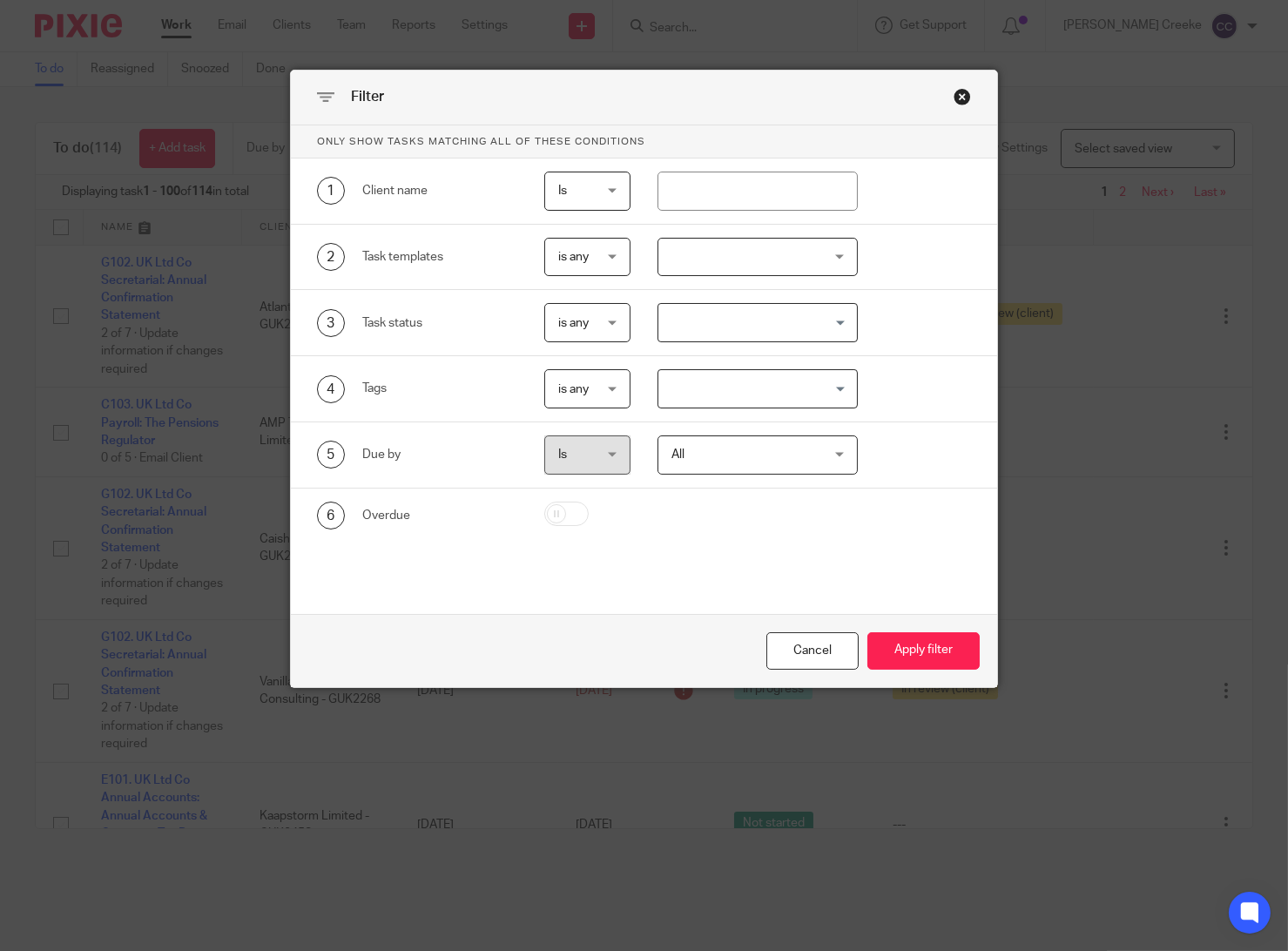
click at [562, 521] on input "checkbox" at bounding box center [566, 514] width 45 height 24
checkbox input "true"
click at [909, 651] on button "Apply filter" at bounding box center [923, 651] width 112 height 38
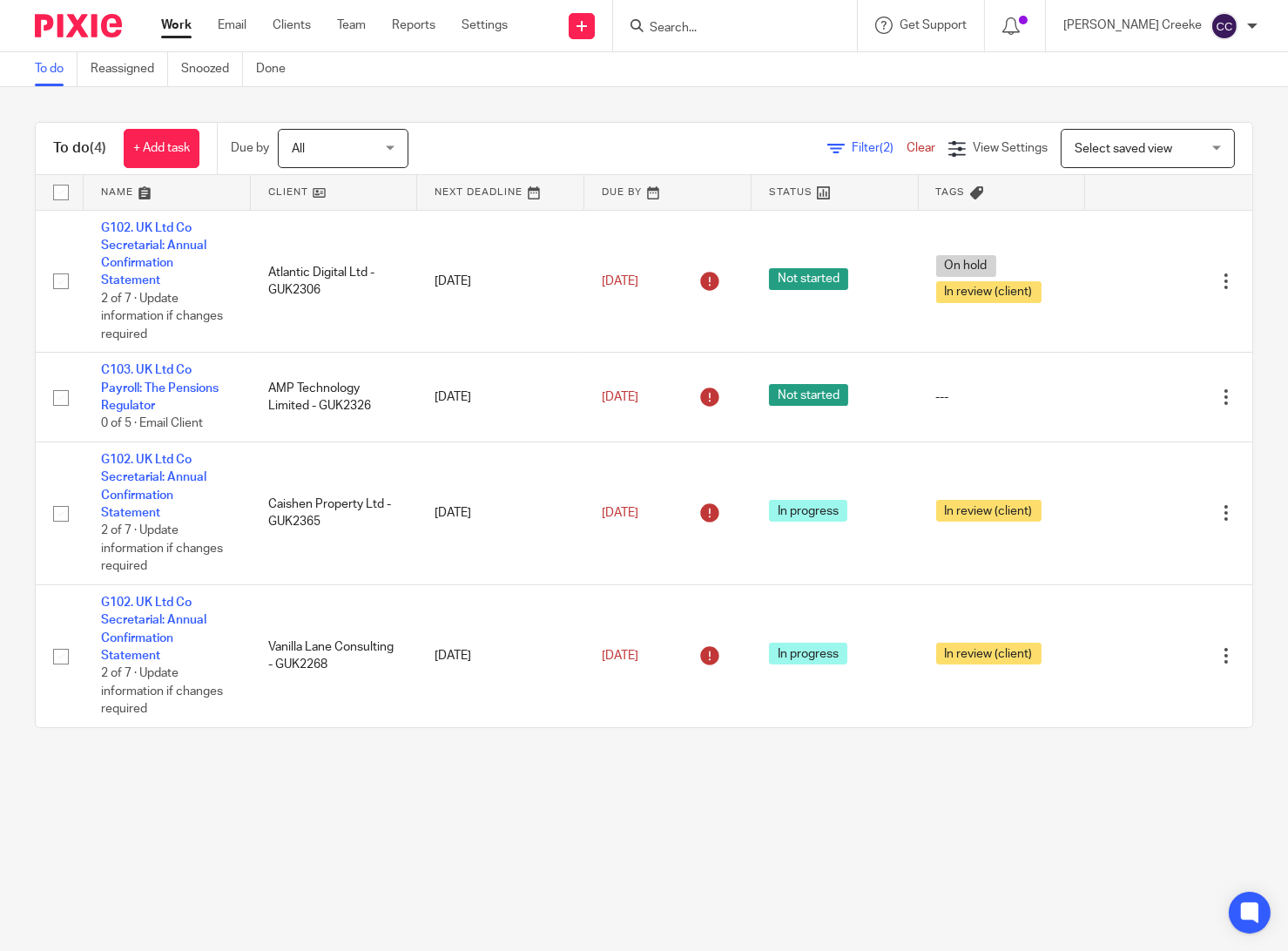
drag, startPoint x: 645, startPoint y: 894, endPoint x: 655, endPoint y: 874, distance: 22.4
click at [648, 888] on main "To do Reassigned Snoozed Done To do (4) + Add task Due by All All [DATE] [DATE]…" at bounding box center [644, 475] width 1288 height 951
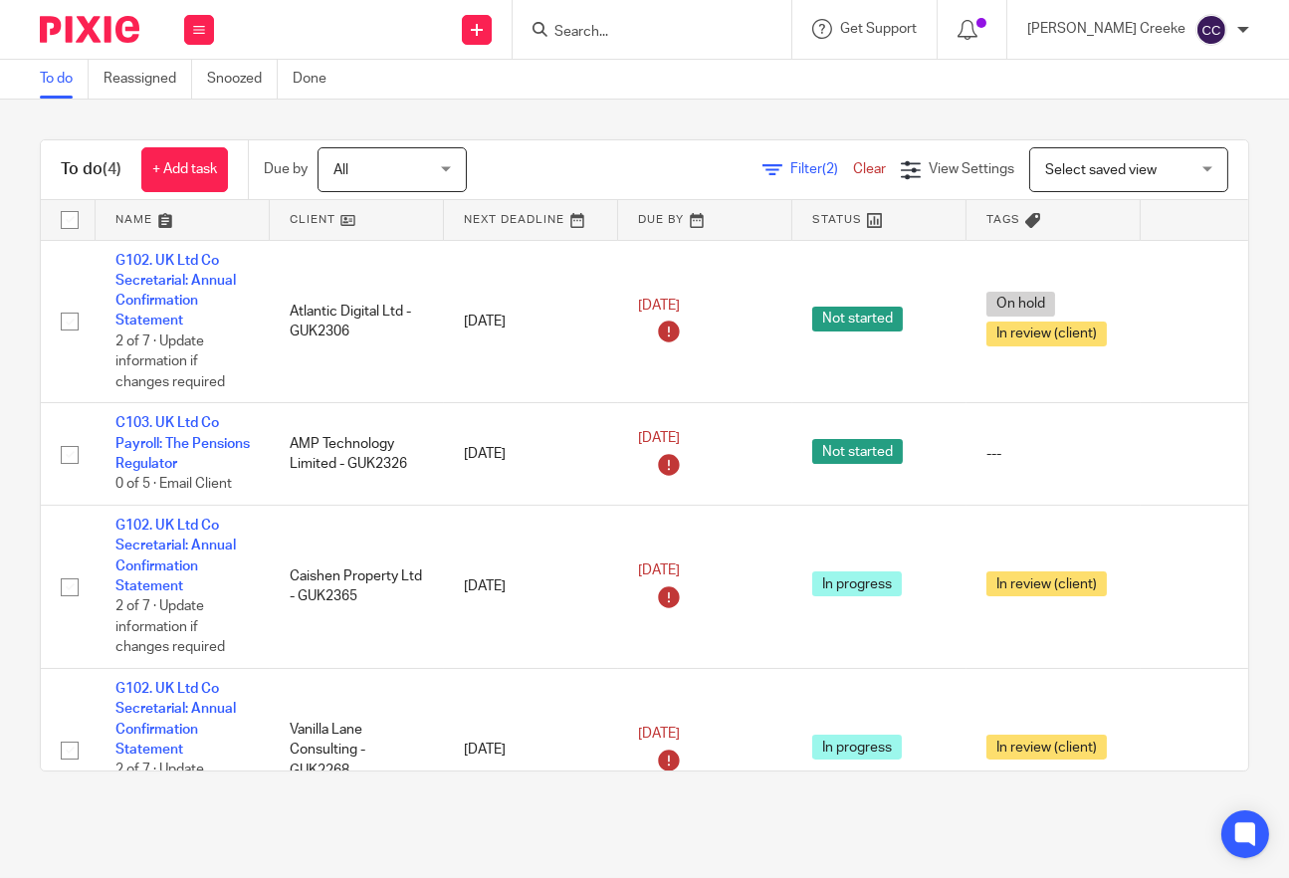
click at [712, 32] on input "Search" at bounding box center [641, 33] width 179 height 18
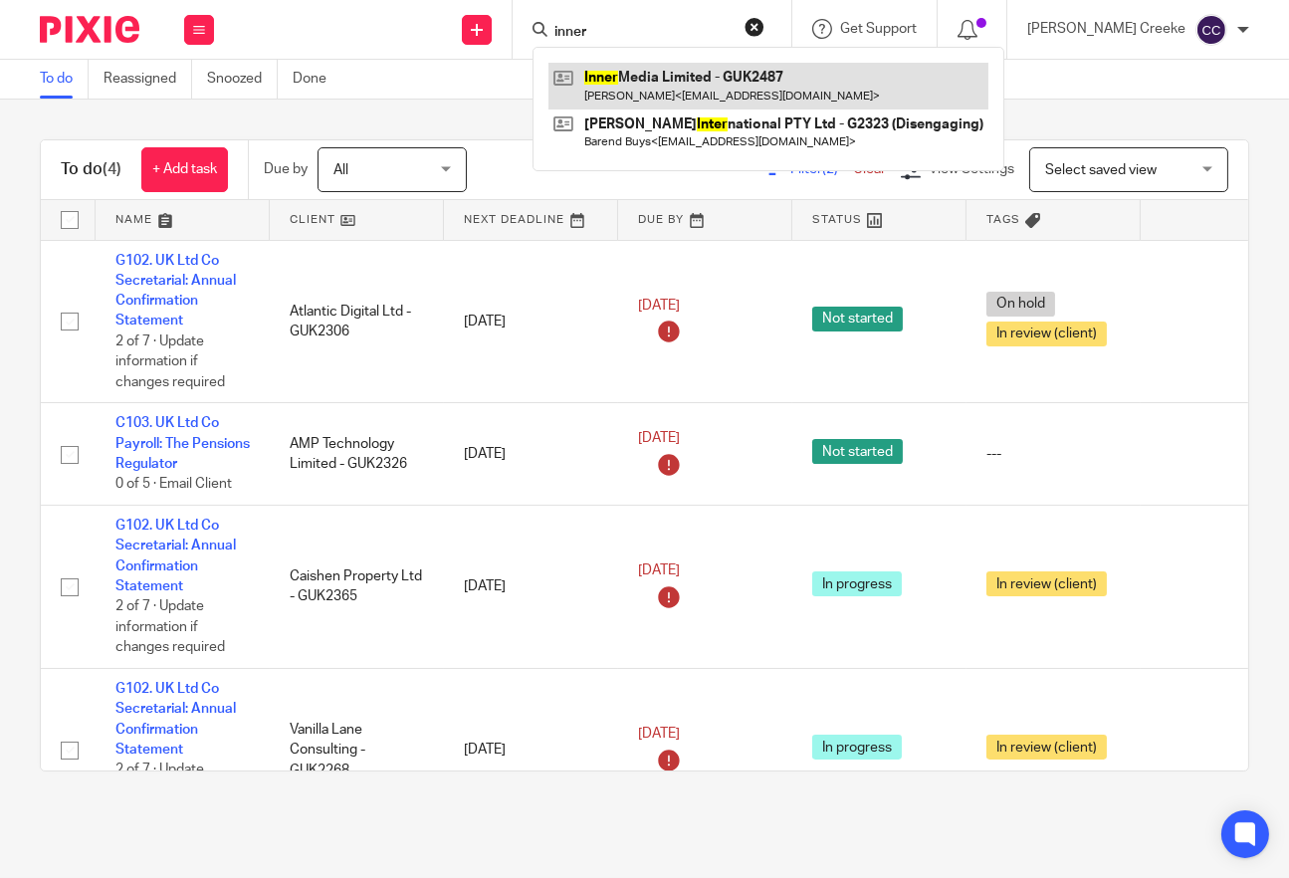
type input "inner"
click at [691, 77] on link at bounding box center [768, 86] width 440 height 46
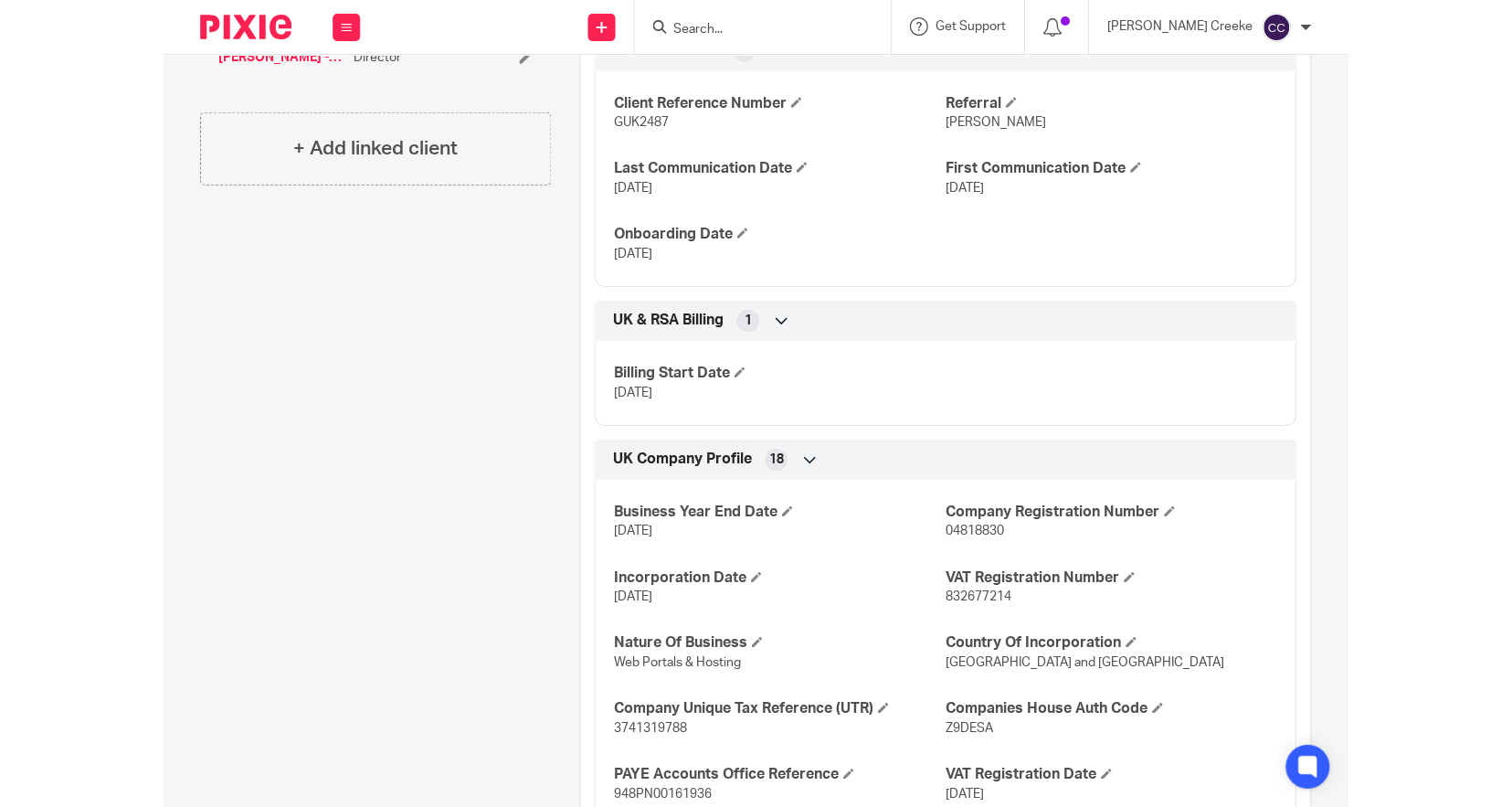
scroll to position [507, 0]
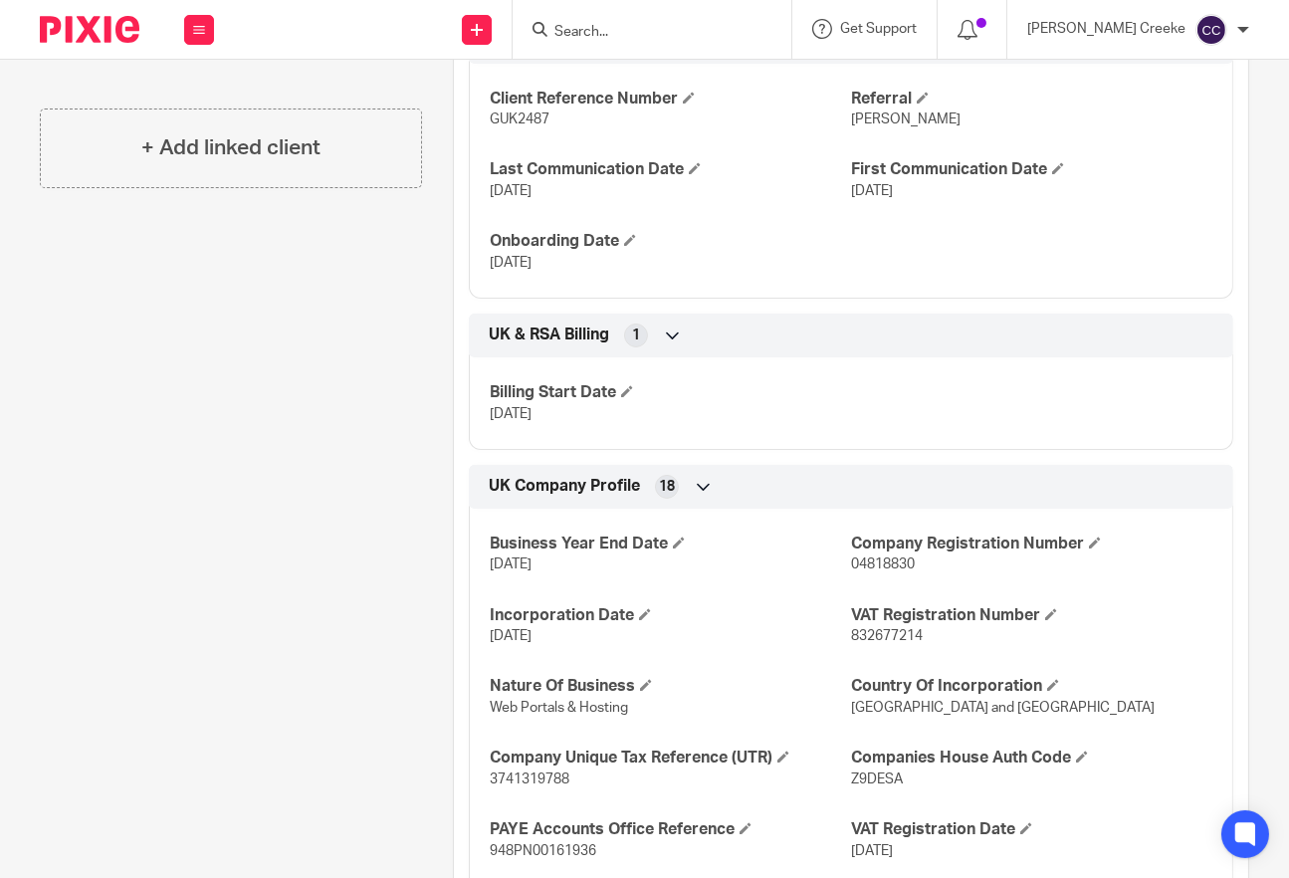
click at [893, 562] on span "04818830" at bounding box center [883, 564] width 64 height 14
click at [892, 563] on span "04818830" at bounding box center [883, 564] width 64 height 14
copy span "04818830"
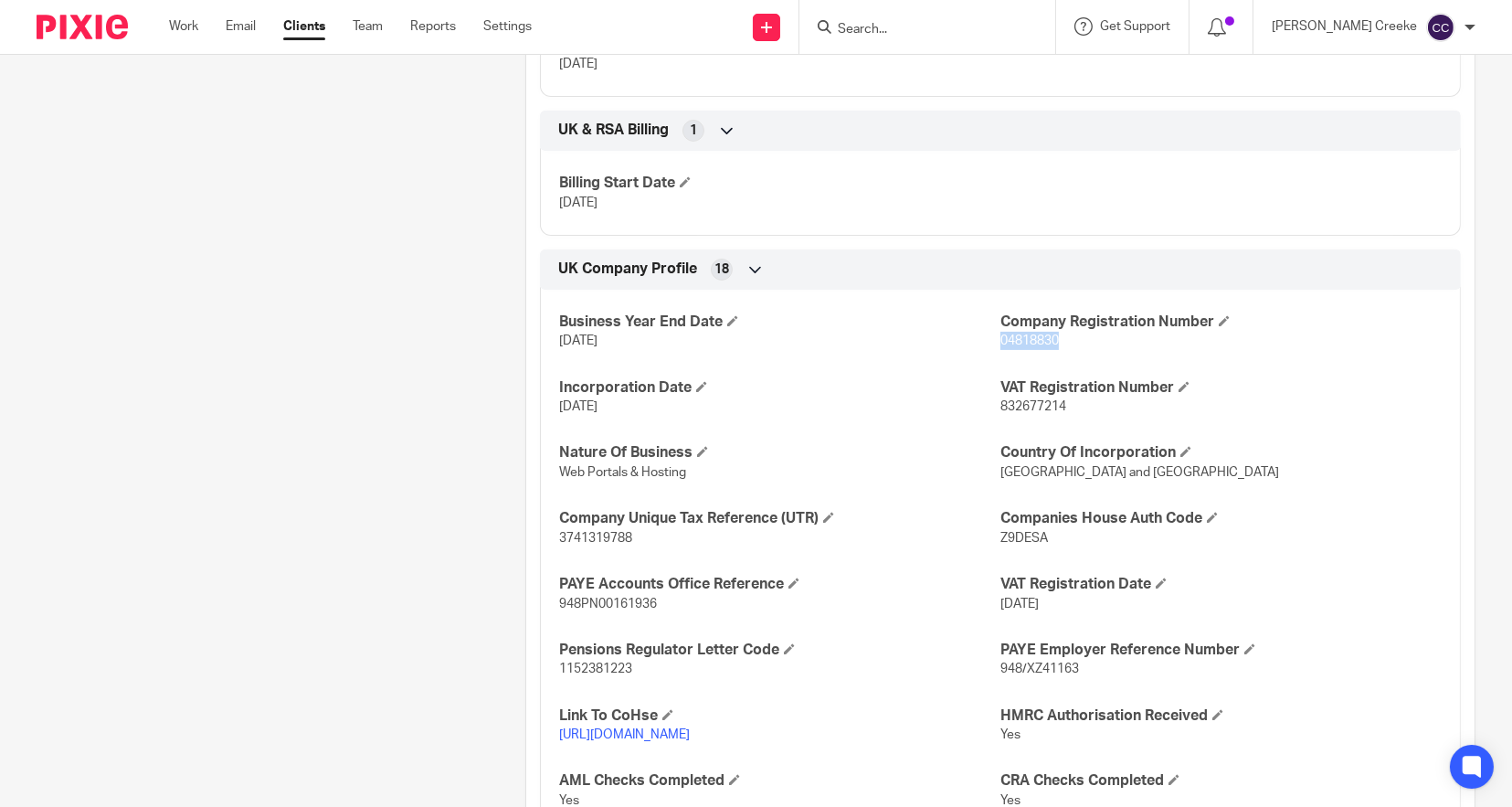
scroll to position [1116, 0]
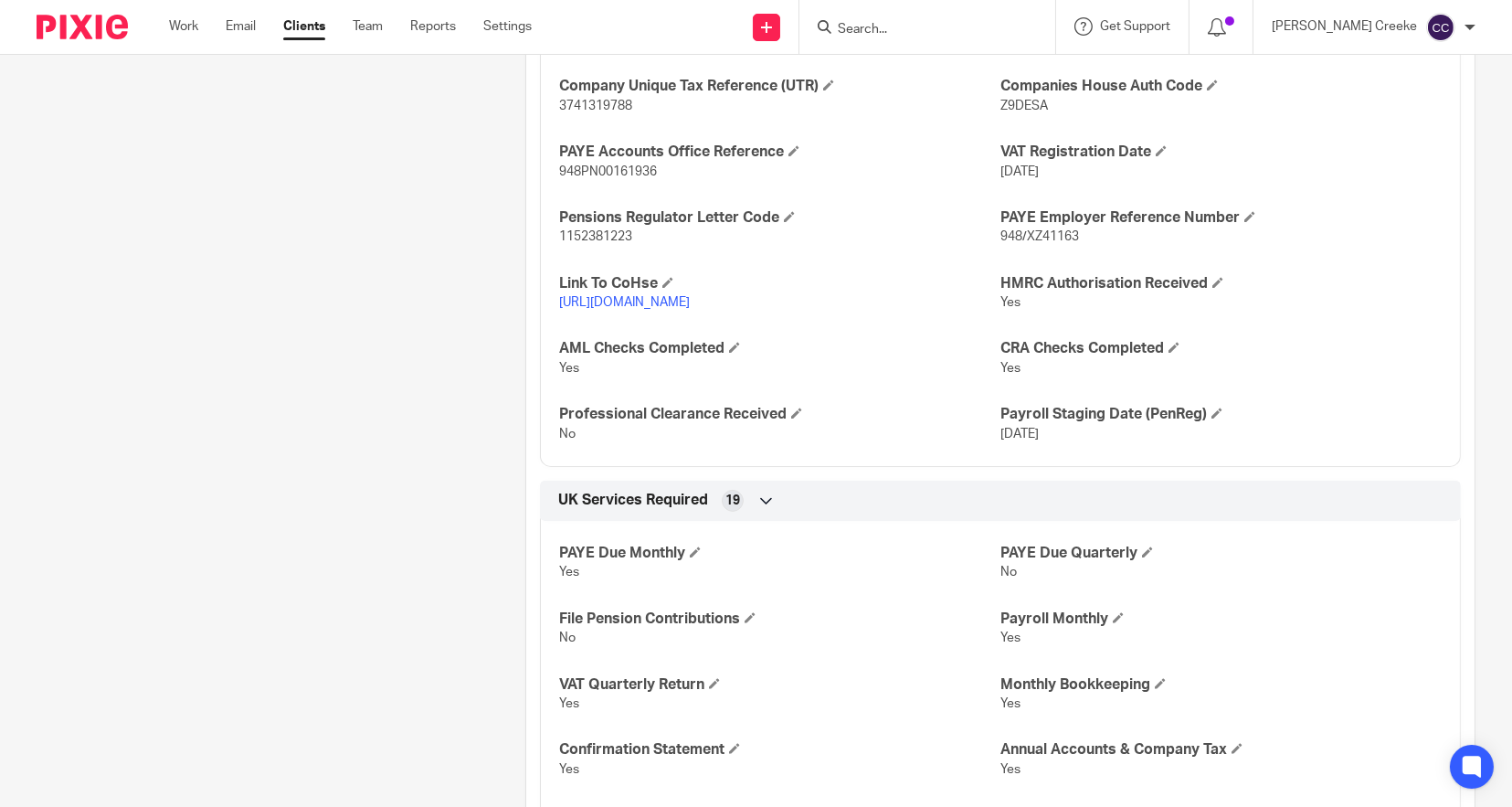
click at [690, 308] on link "[URL][DOMAIN_NAME]" at bounding box center [624, 303] width 130 height 13
